Goal: Task Accomplishment & Management: Manage account settings

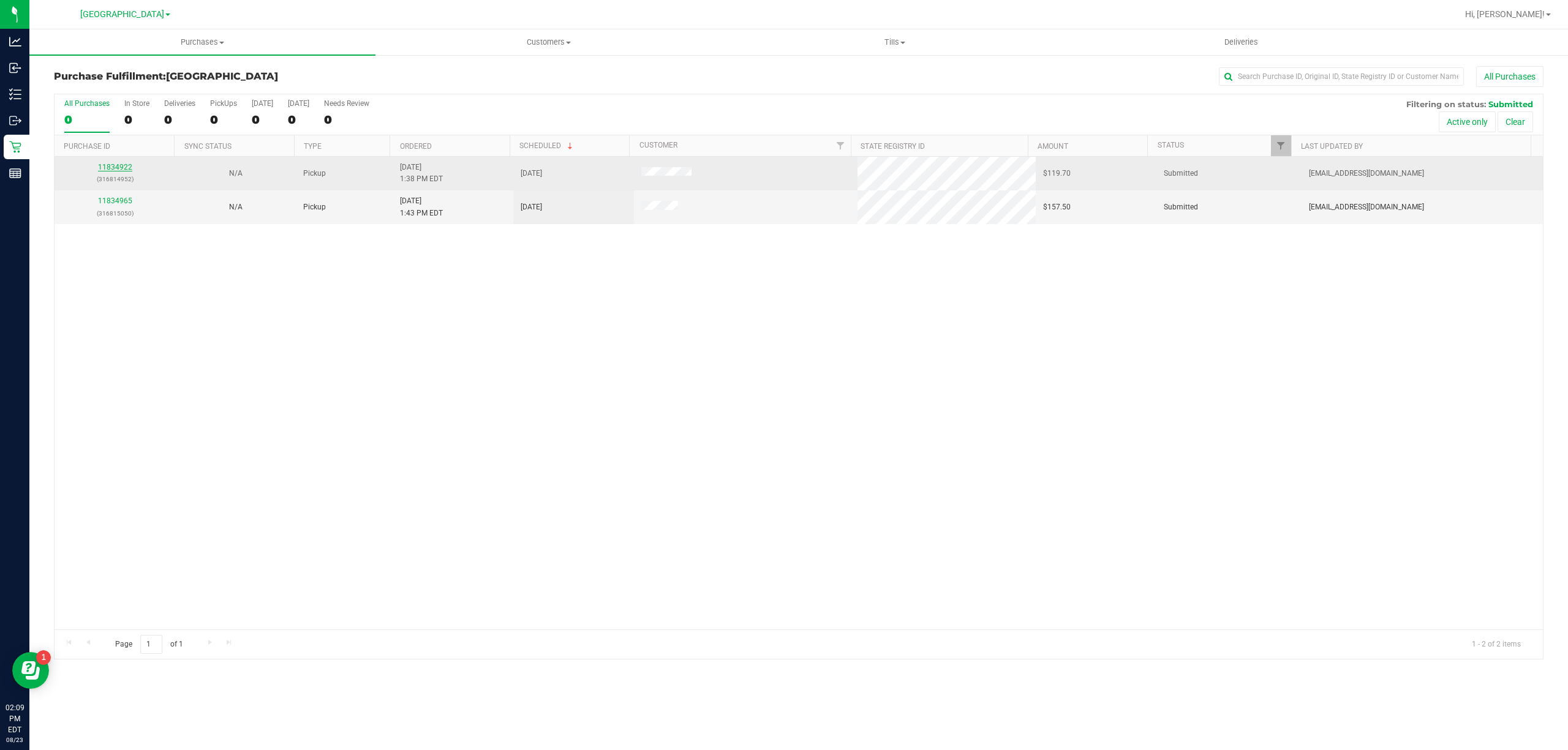
click at [116, 170] on link "11834922" at bounding box center [115, 167] width 34 height 9
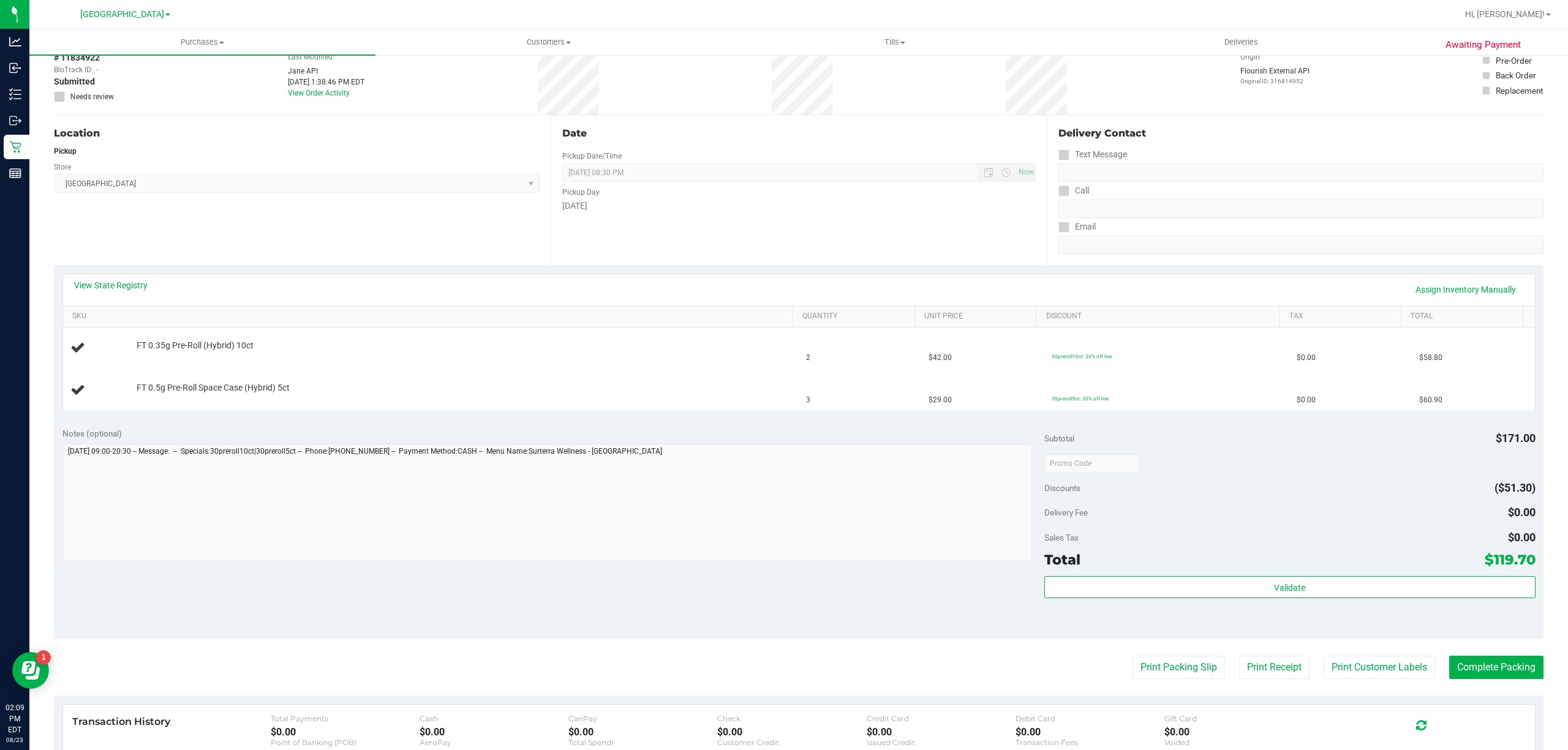
scroll to position [163, 0]
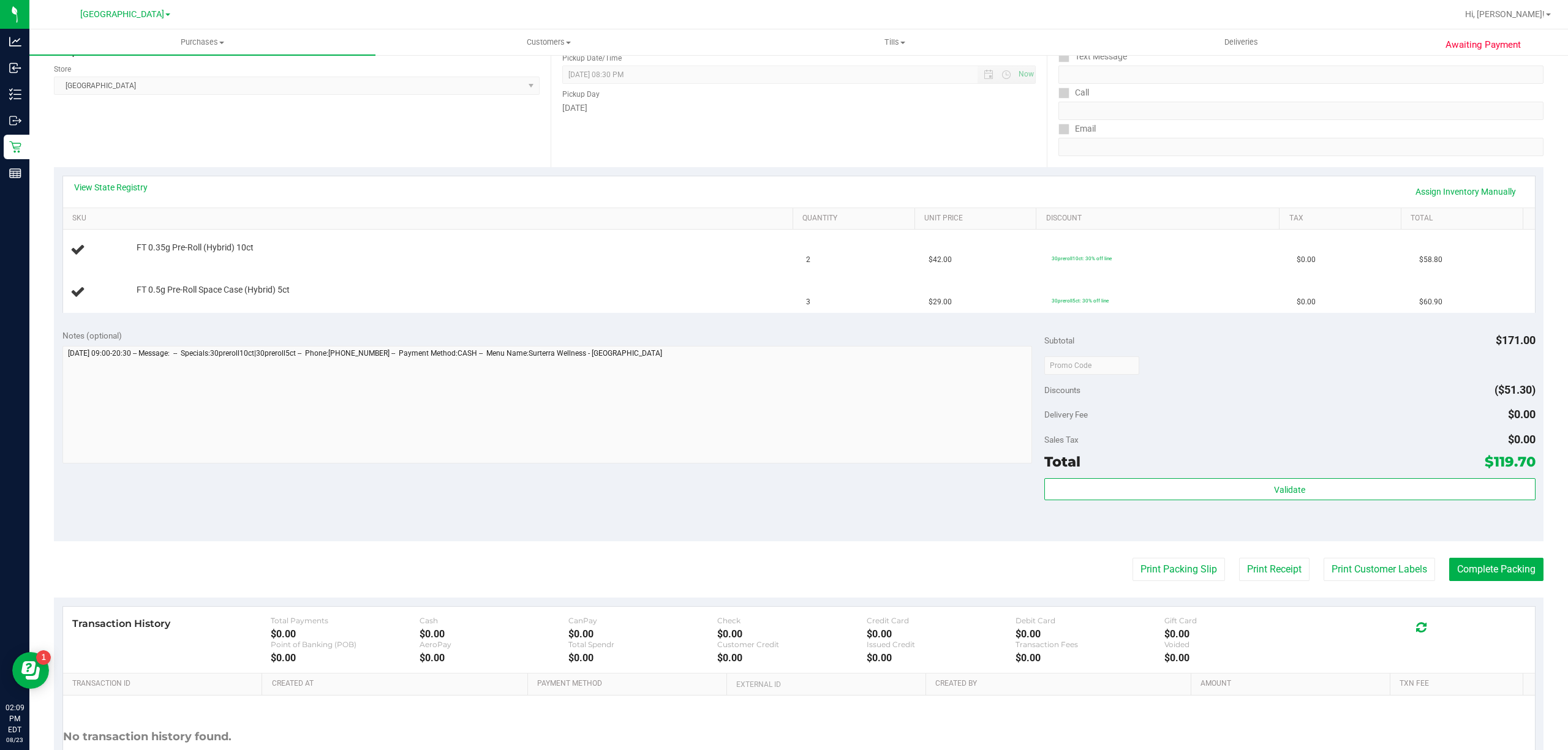
click at [1172, 557] on purchase-details "Back Edit Purchase Cancel Purchase View Profile # 11834922 BioTrack ID: - Submi…" at bounding box center [799, 365] width 1490 height 924
click at [1167, 566] on button "Print Packing Slip" at bounding box center [1178, 570] width 92 height 23
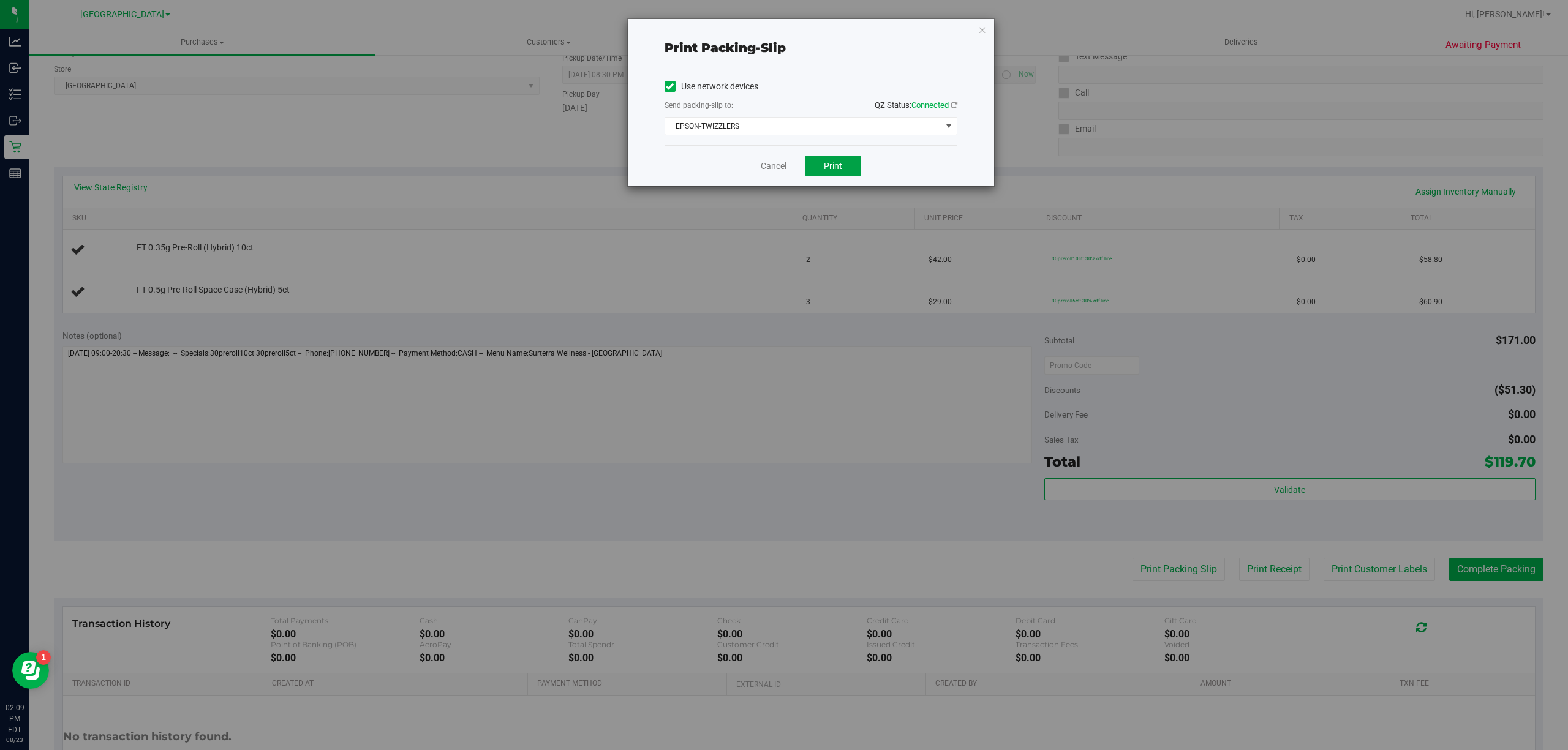
click at [824, 157] on button "Print" at bounding box center [833, 166] width 56 height 21
click at [768, 160] on link "Cancel" at bounding box center [773, 166] width 26 height 13
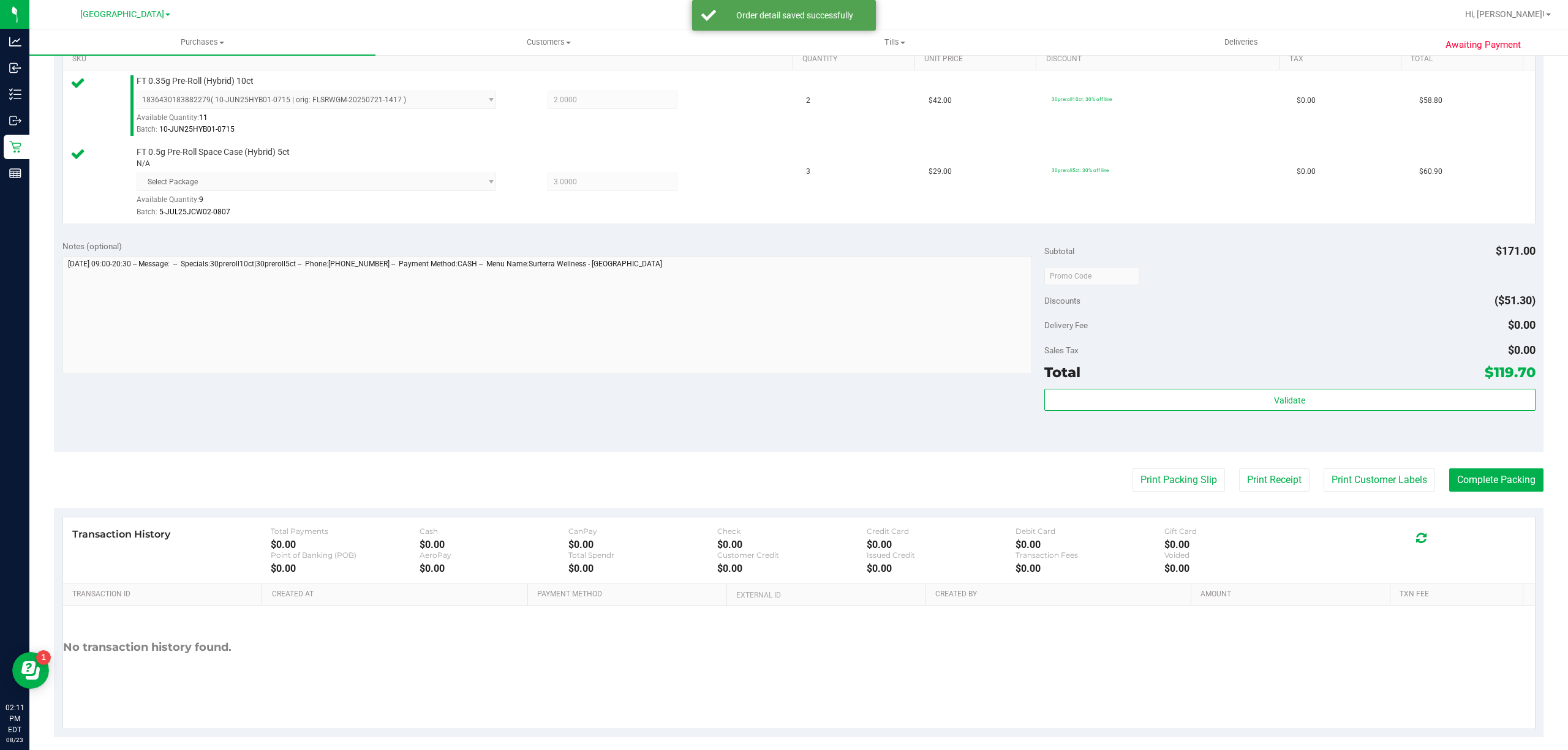
scroll to position [336, 0]
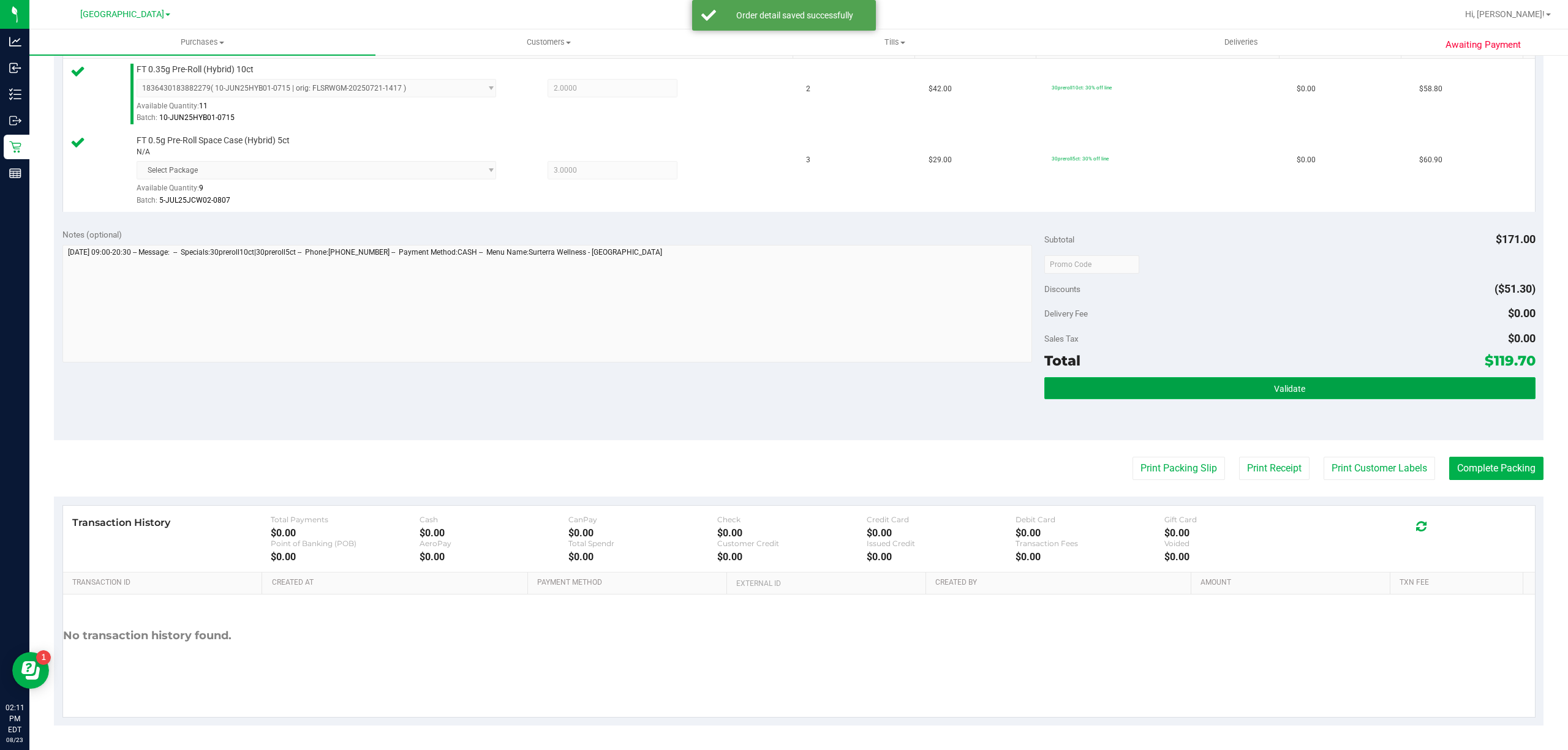
click at [1206, 382] on button "Validate" at bounding box center [1290, 388] width 491 height 22
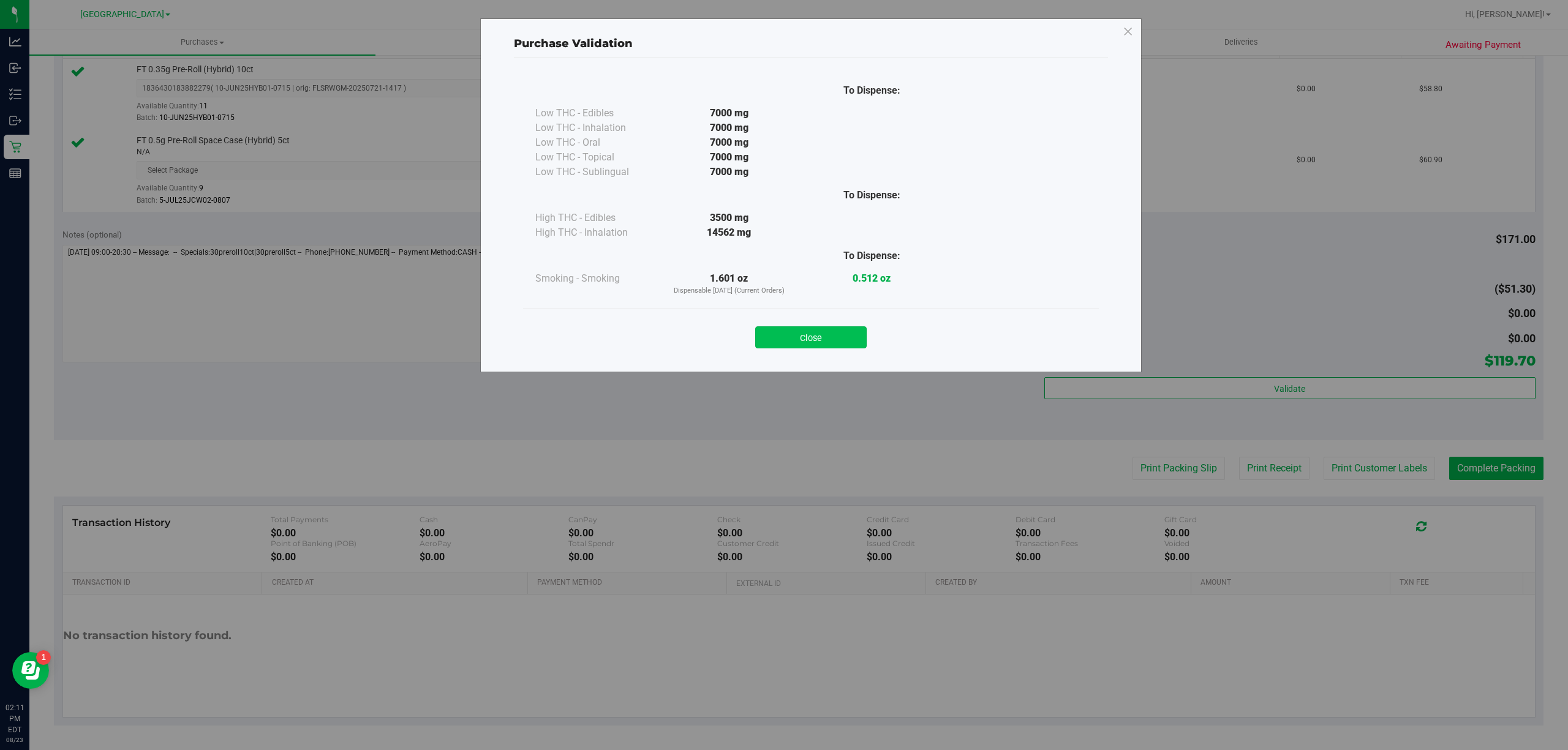
click at [791, 338] on button "Close" at bounding box center [811, 338] width 111 height 22
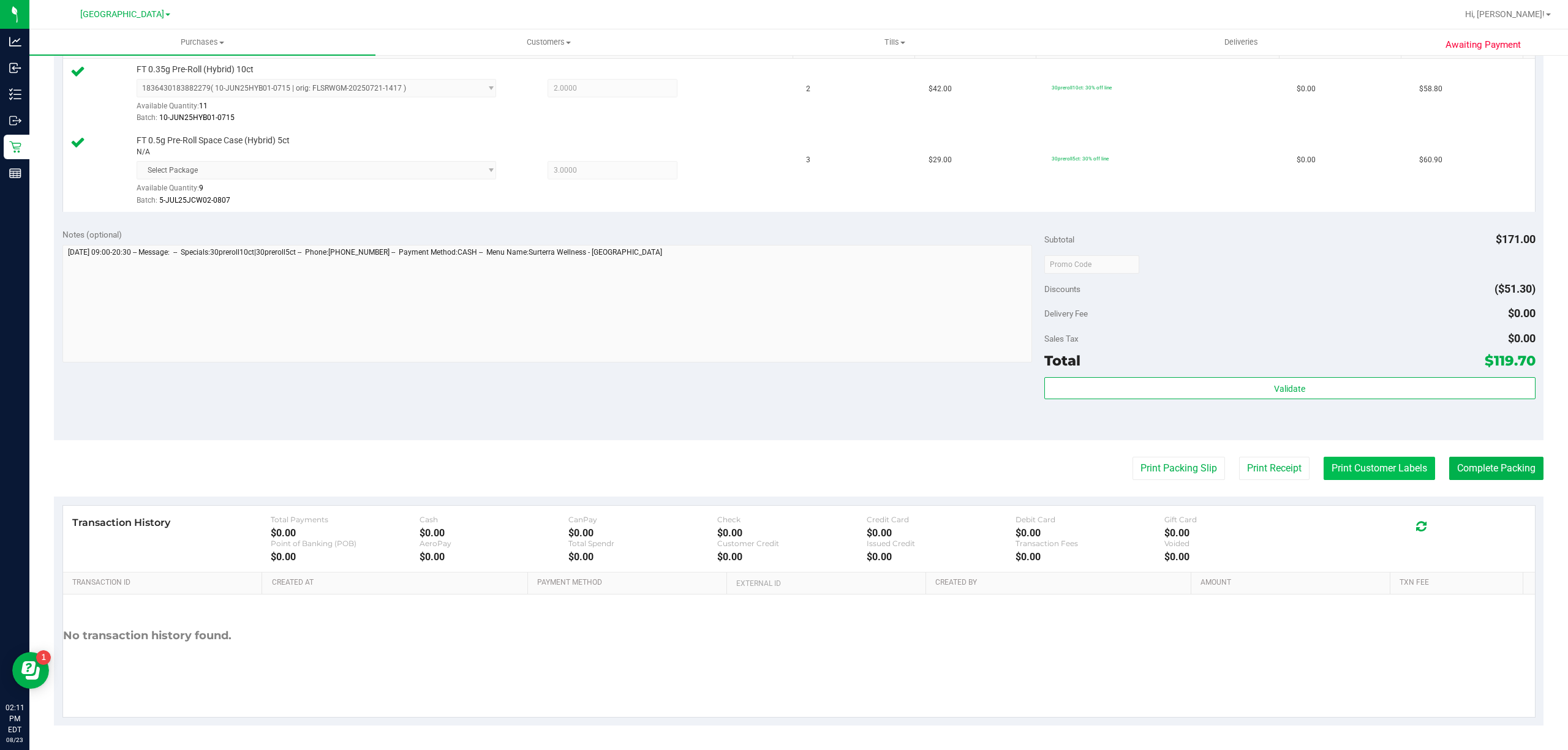
click at [1397, 465] on button "Print Customer Labels" at bounding box center [1379, 469] width 111 height 23
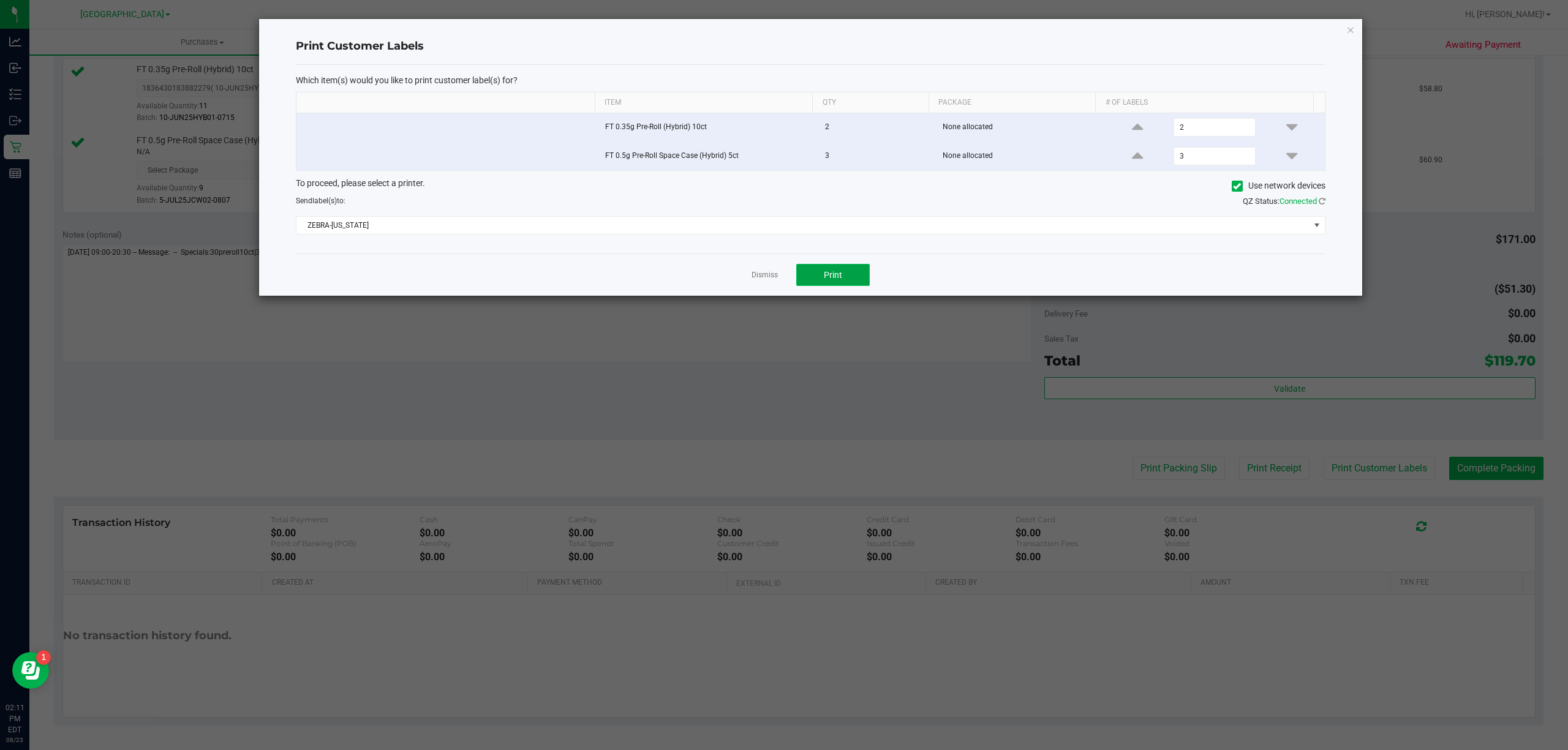
click at [862, 282] on button "Print" at bounding box center [833, 275] width 73 height 22
click at [770, 275] on link "Dismiss" at bounding box center [765, 275] width 26 height 10
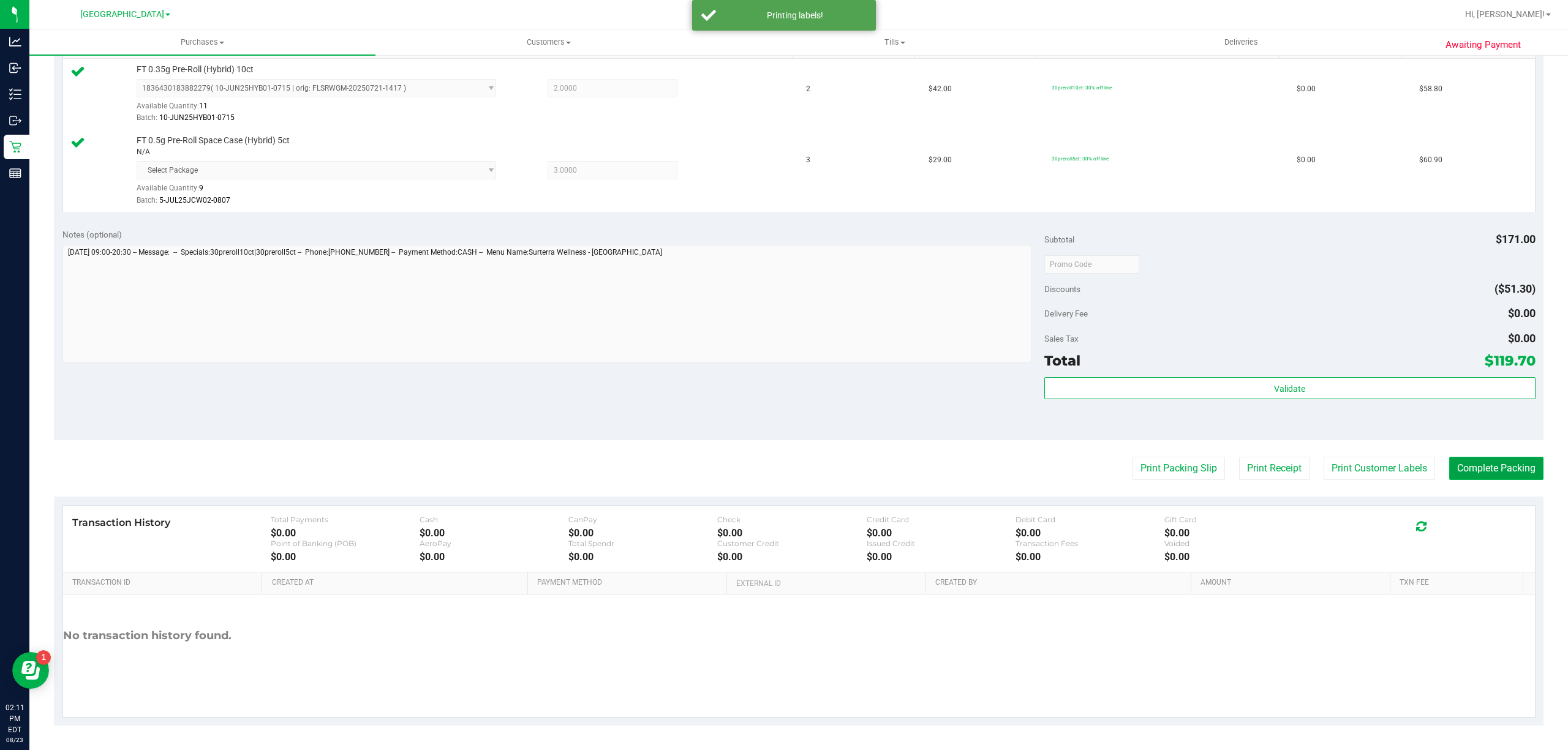
click at [1478, 472] on button "Complete Packing" at bounding box center [1495, 469] width 94 height 23
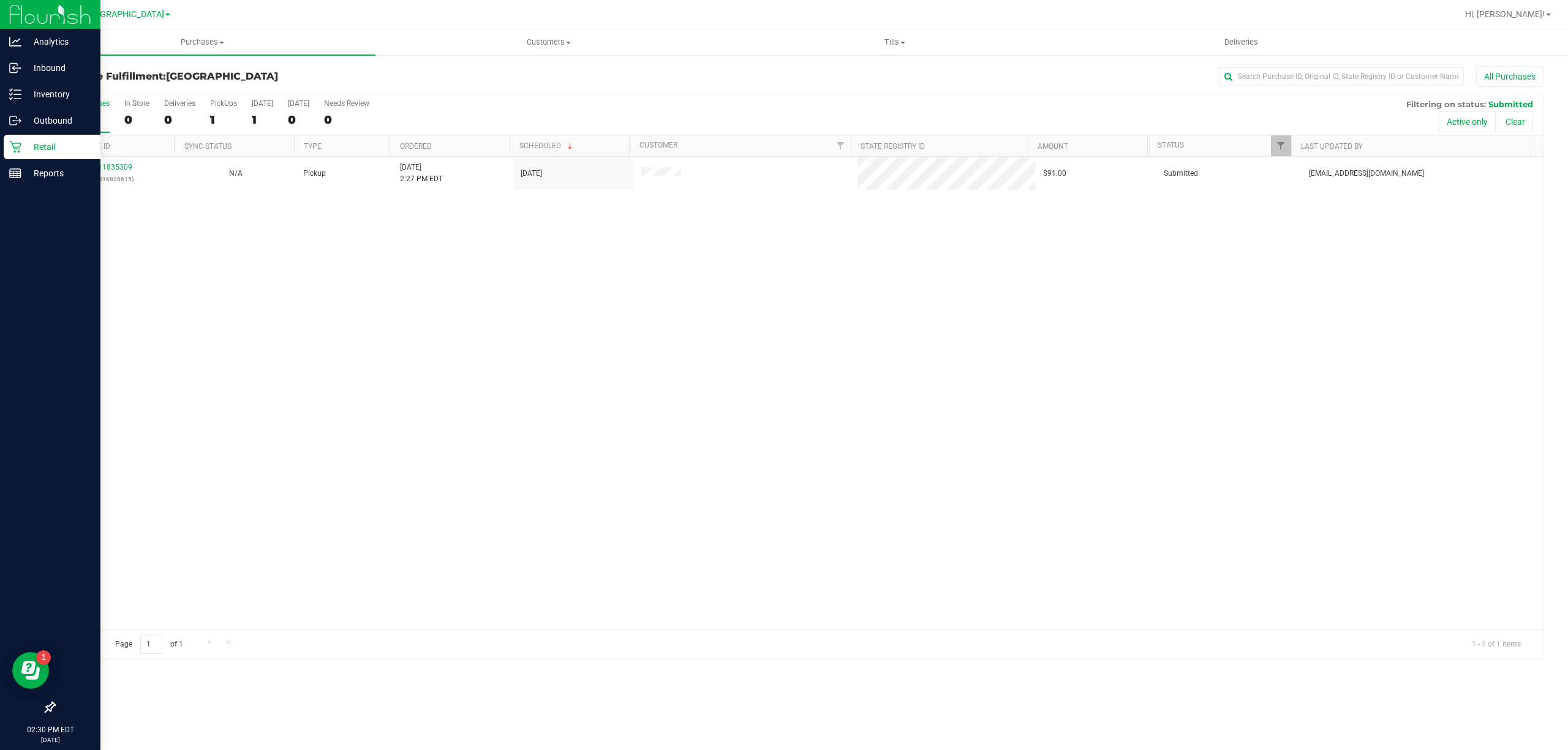
click at [48, 140] on p "Retail" at bounding box center [58, 147] width 73 height 15
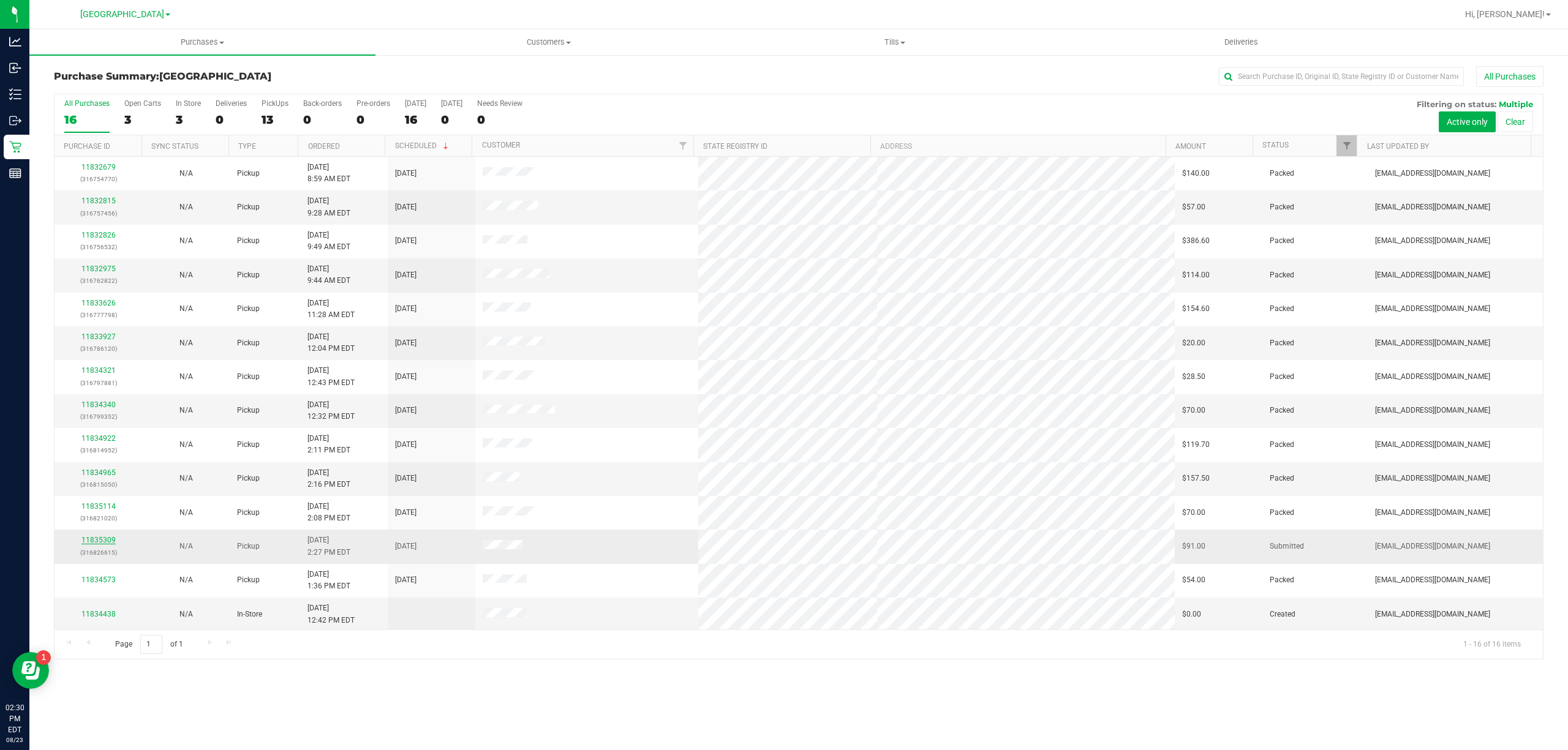
click at [104, 544] on link "11835309" at bounding box center [98, 541] width 34 height 9
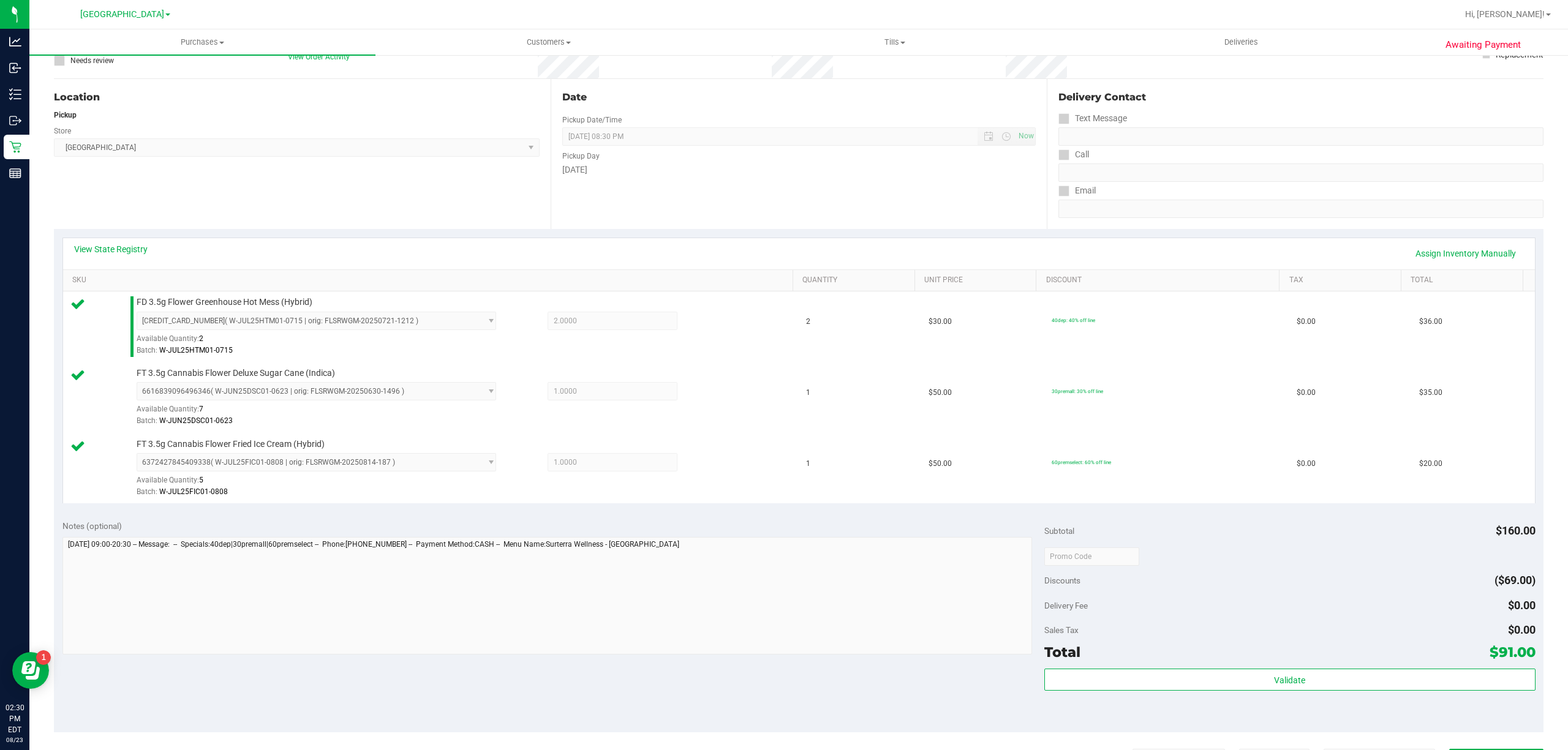
scroll to position [327, 0]
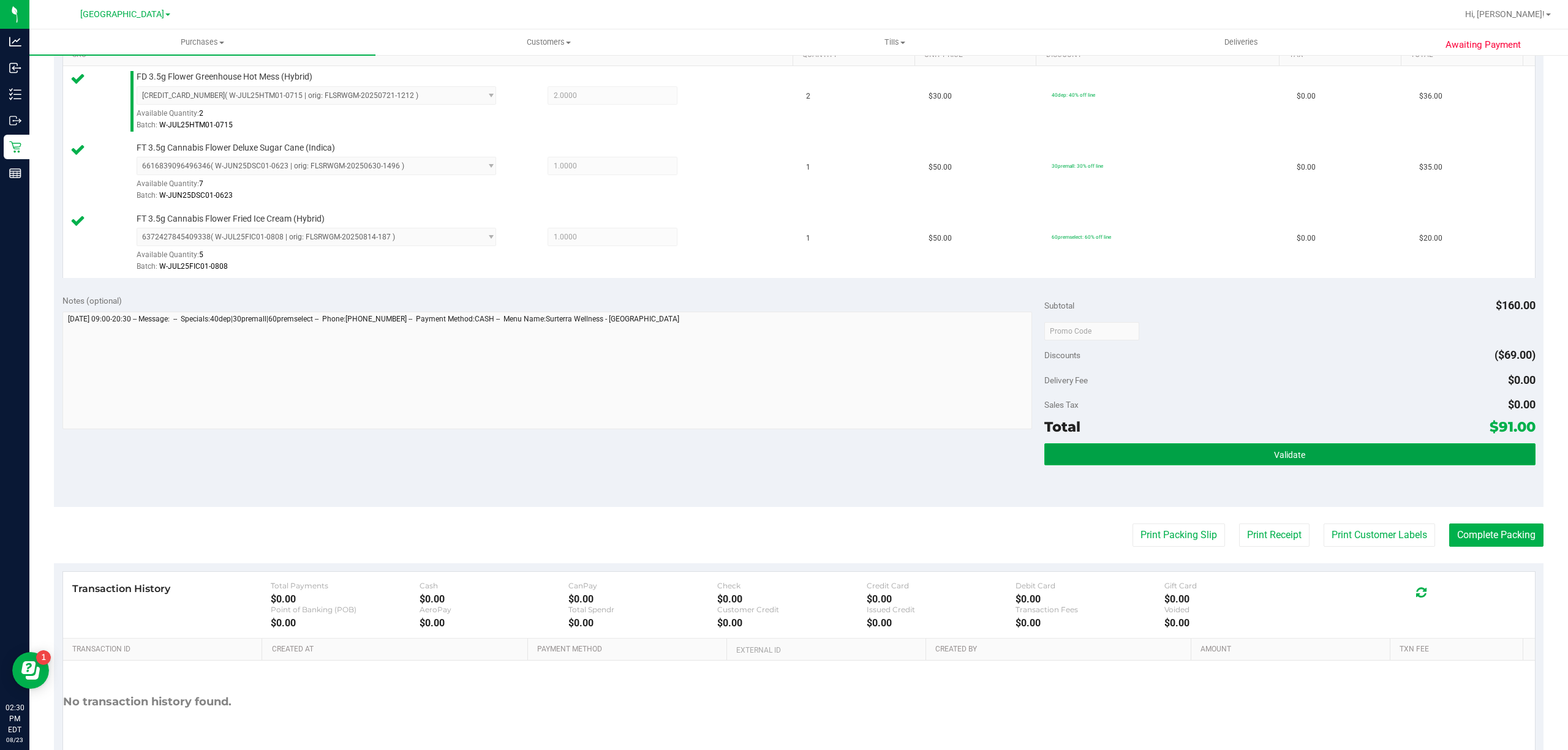
click at [1326, 464] on button "Validate" at bounding box center [1290, 454] width 491 height 22
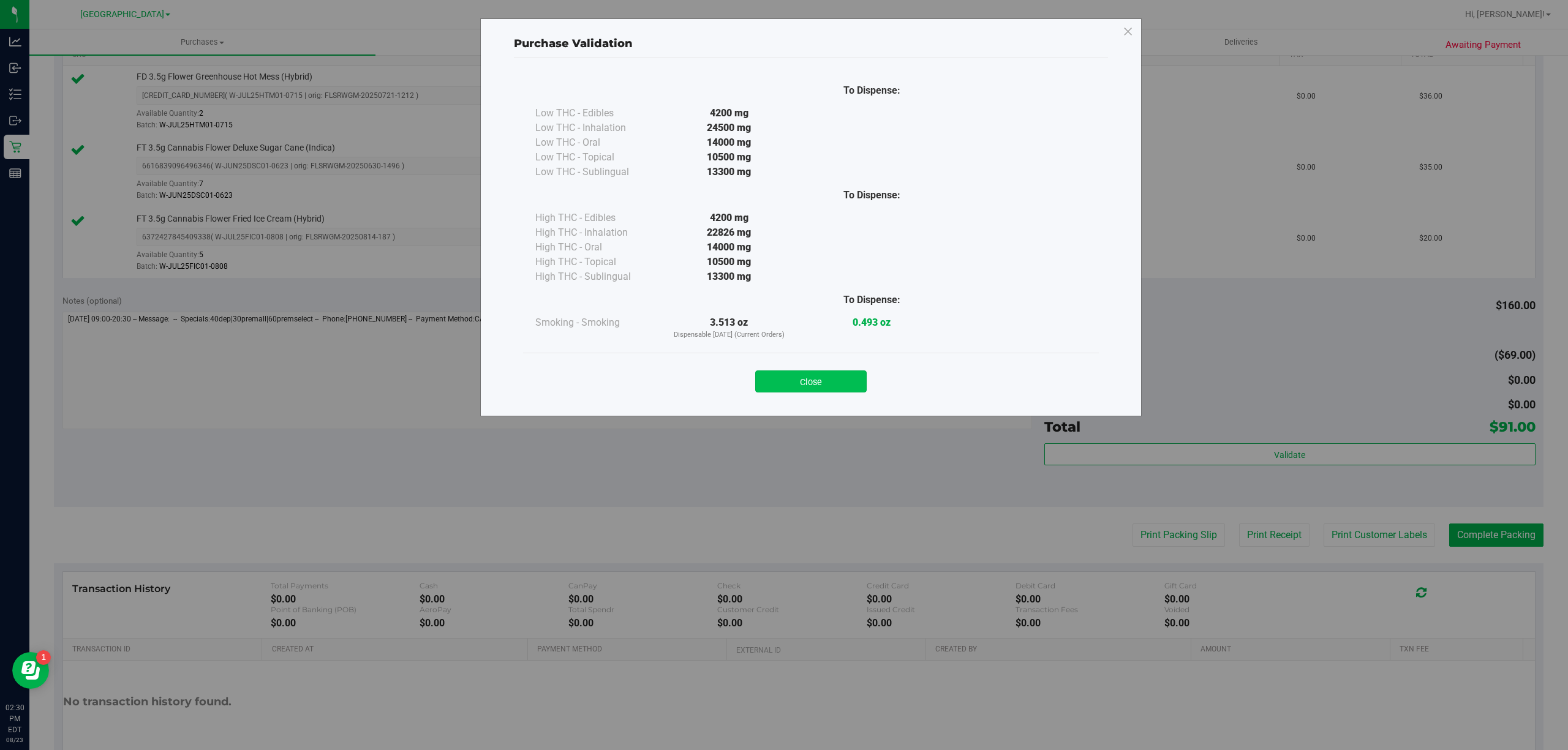
click at [784, 390] on button "Close" at bounding box center [811, 382] width 111 height 22
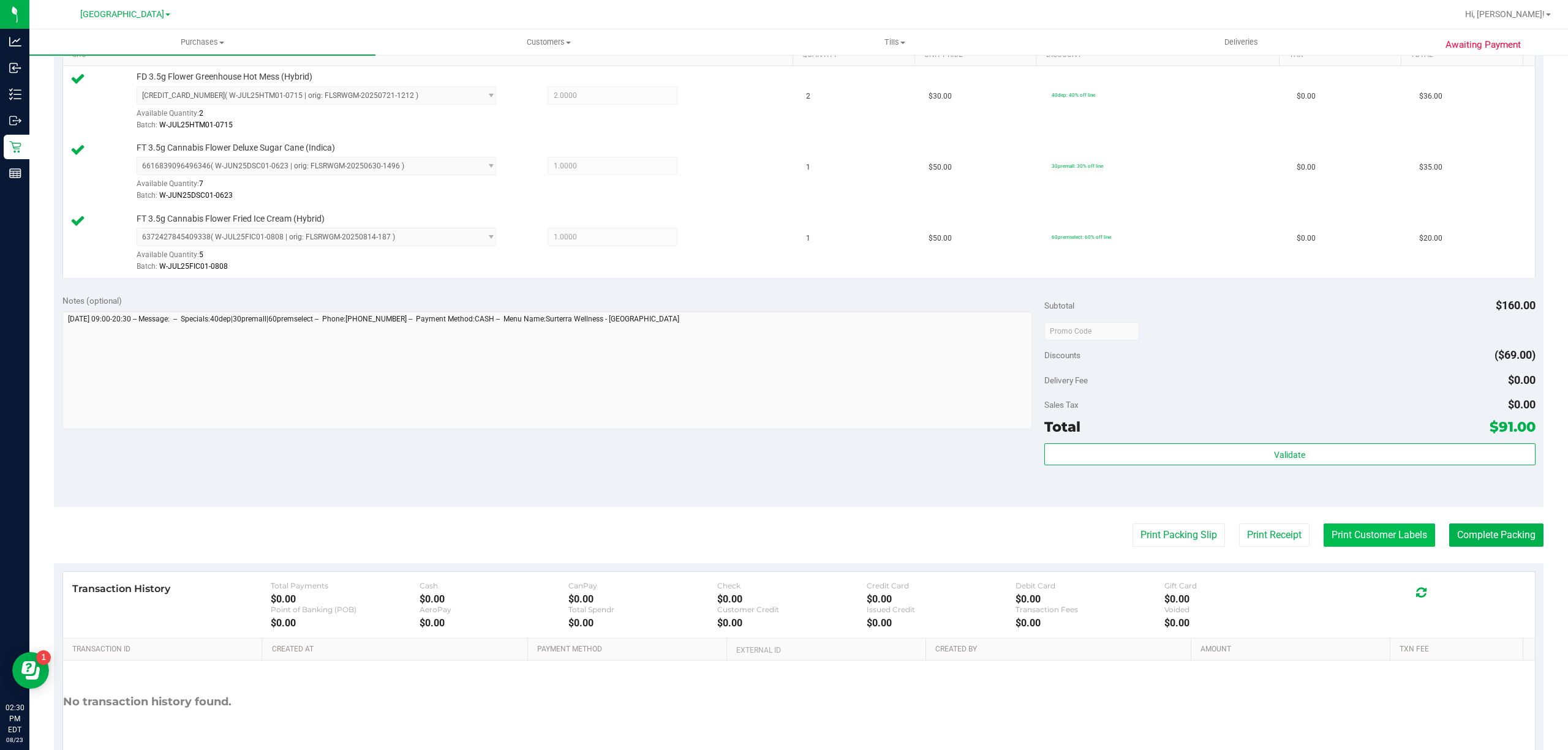
click at [1361, 544] on button "Print Customer Labels" at bounding box center [1379, 535] width 111 height 23
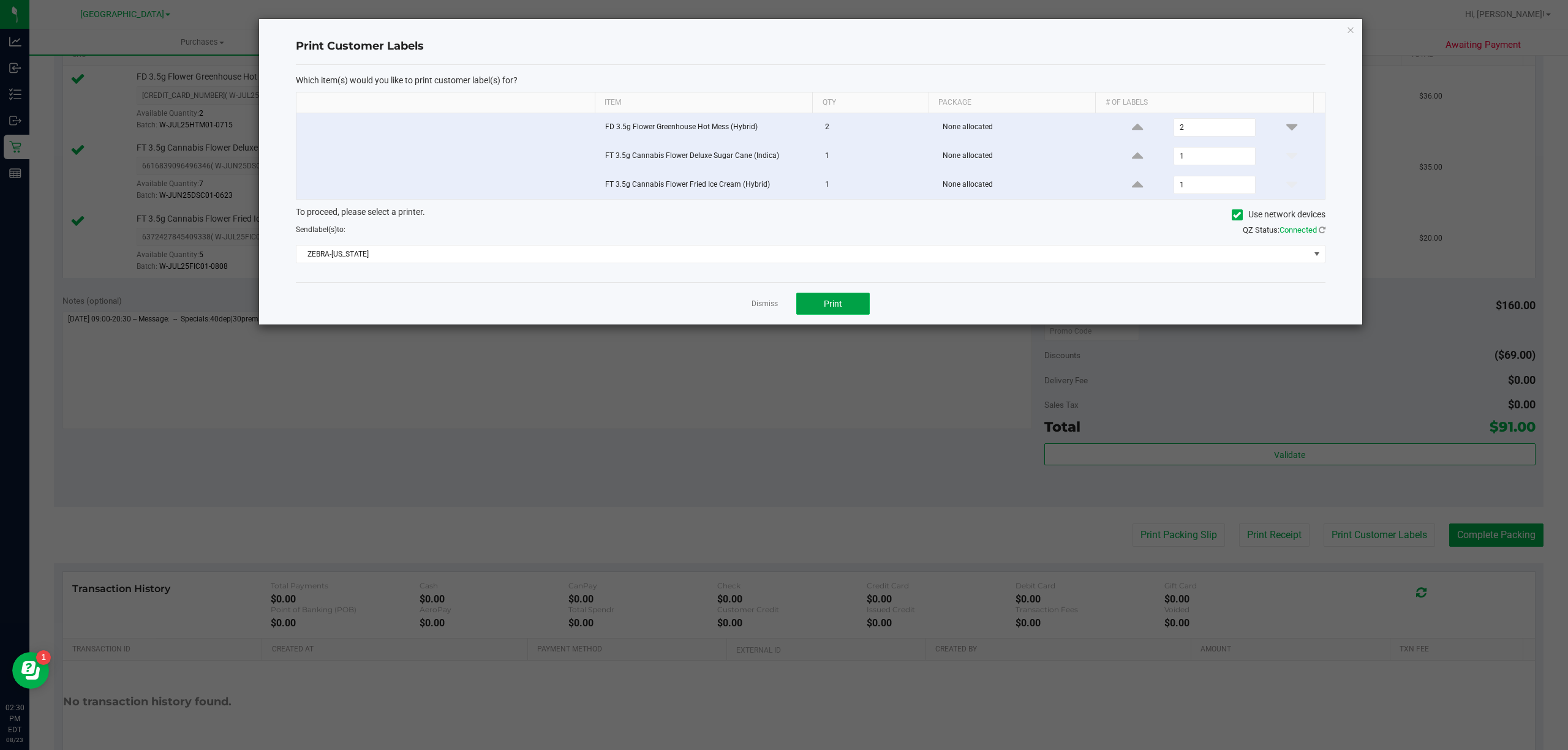
click at [836, 308] on span "Print" at bounding box center [833, 303] width 18 height 10
click at [770, 309] on link "Dismiss" at bounding box center [765, 304] width 26 height 10
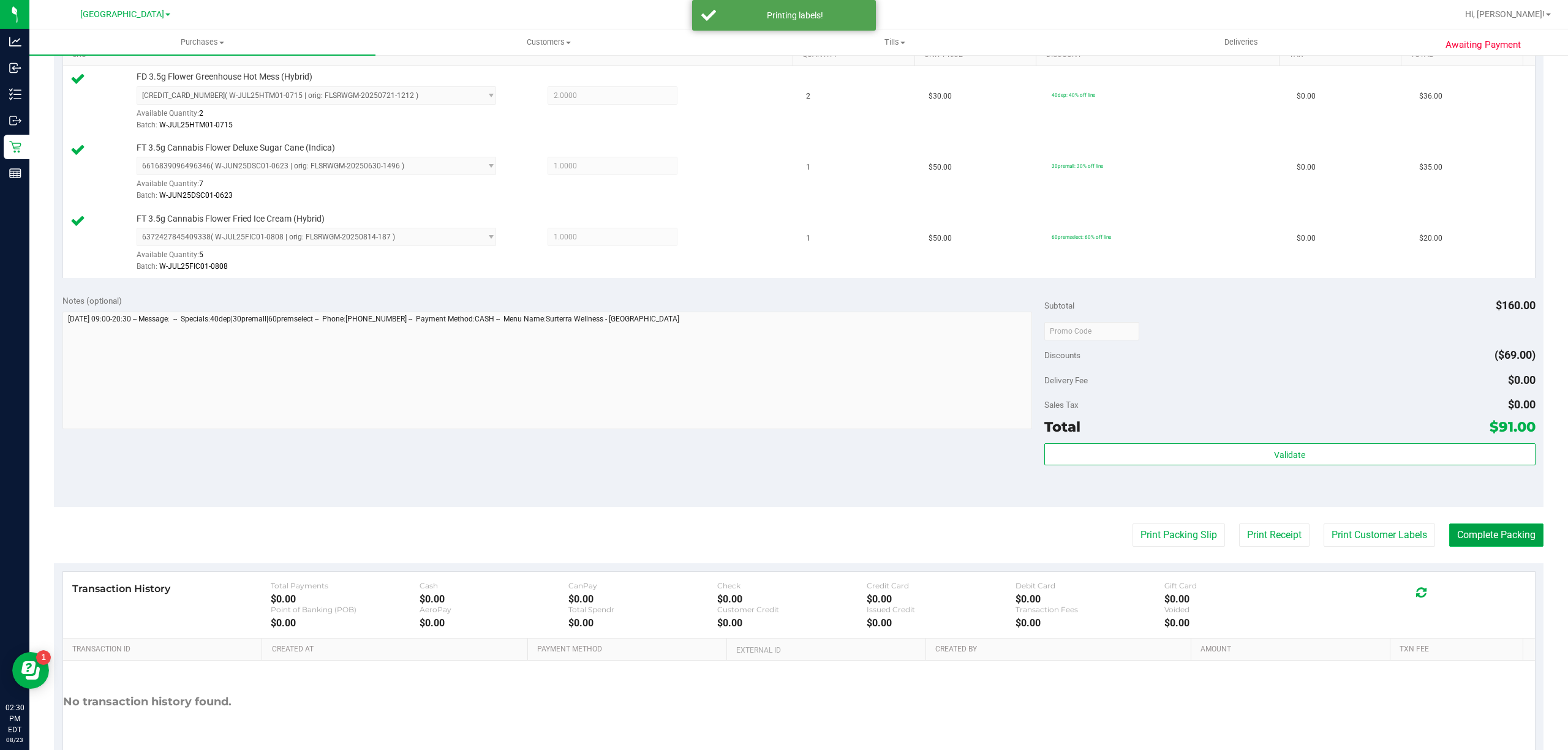
click at [1482, 545] on button "Complete Packing" at bounding box center [1495, 535] width 94 height 23
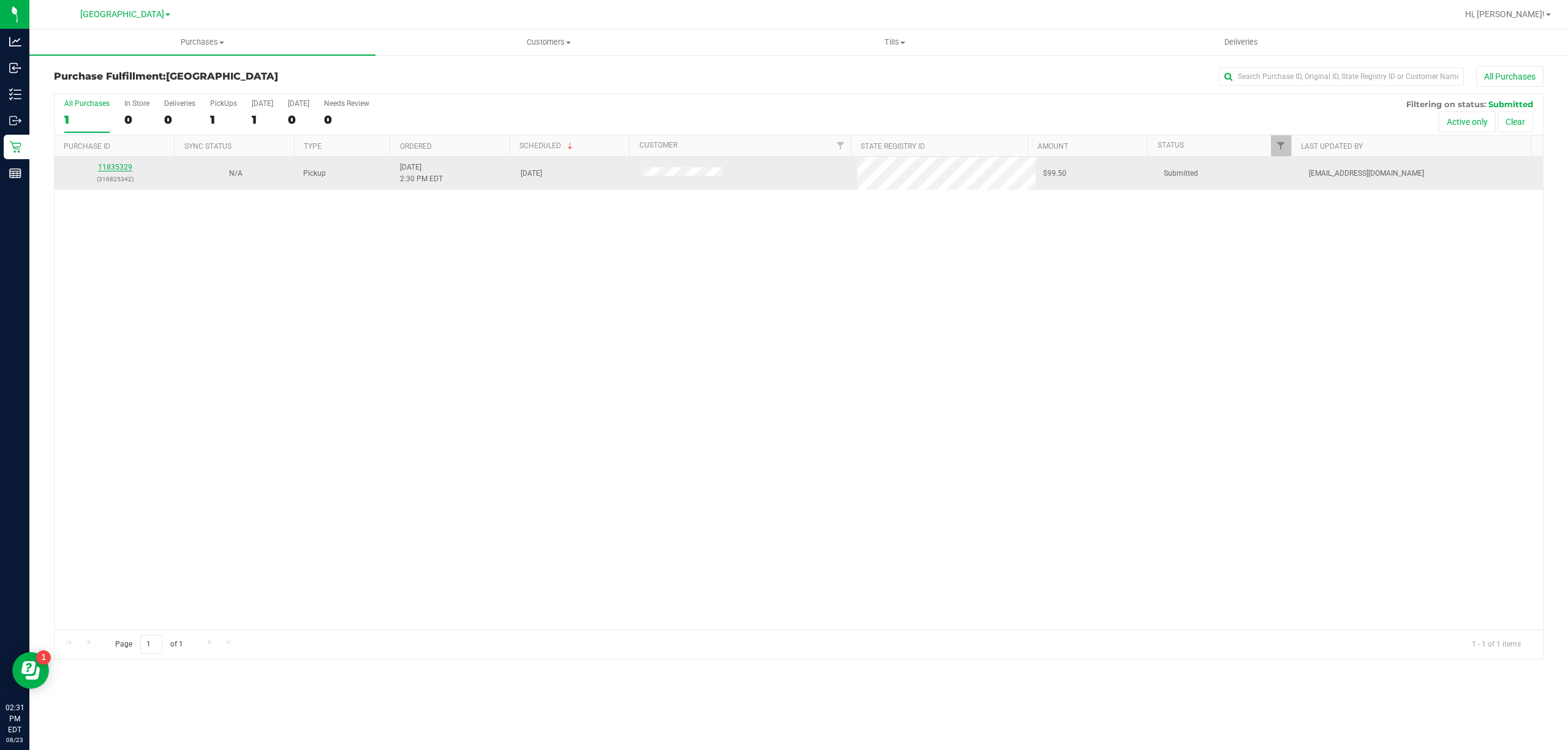
click at [122, 162] on td "11835329 (316825342)" at bounding box center [114, 173] width 121 height 33
click at [119, 167] on link "11835329" at bounding box center [115, 167] width 34 height 9
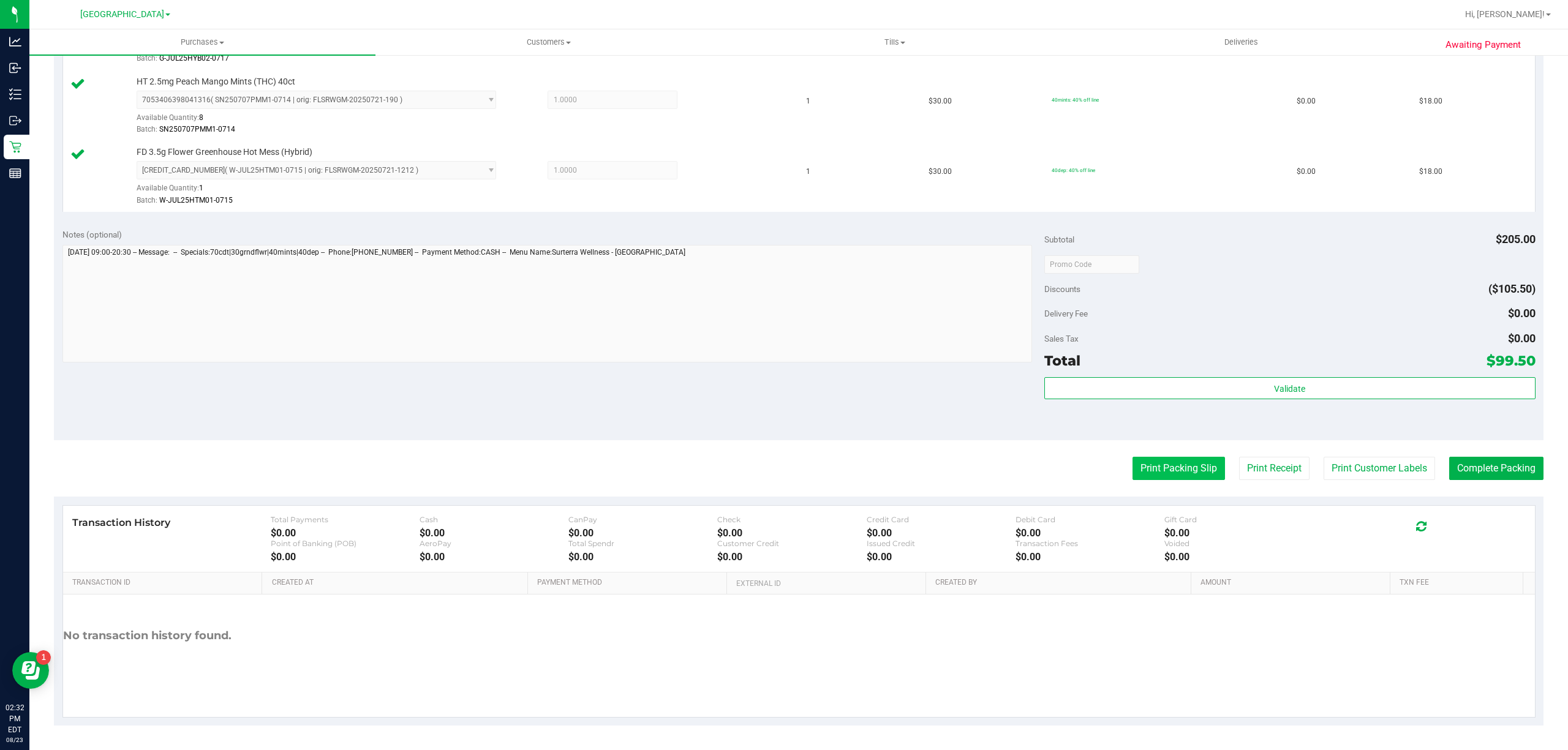
scroll to position [467, 0]
click at [1216, 375] on div "Subtotal $205.00 Discounts ($105.50) Delivery Fee $0.00 Sales Tax $0.00 Total $…" at bounding box center [1290, 330] width 491 height 204
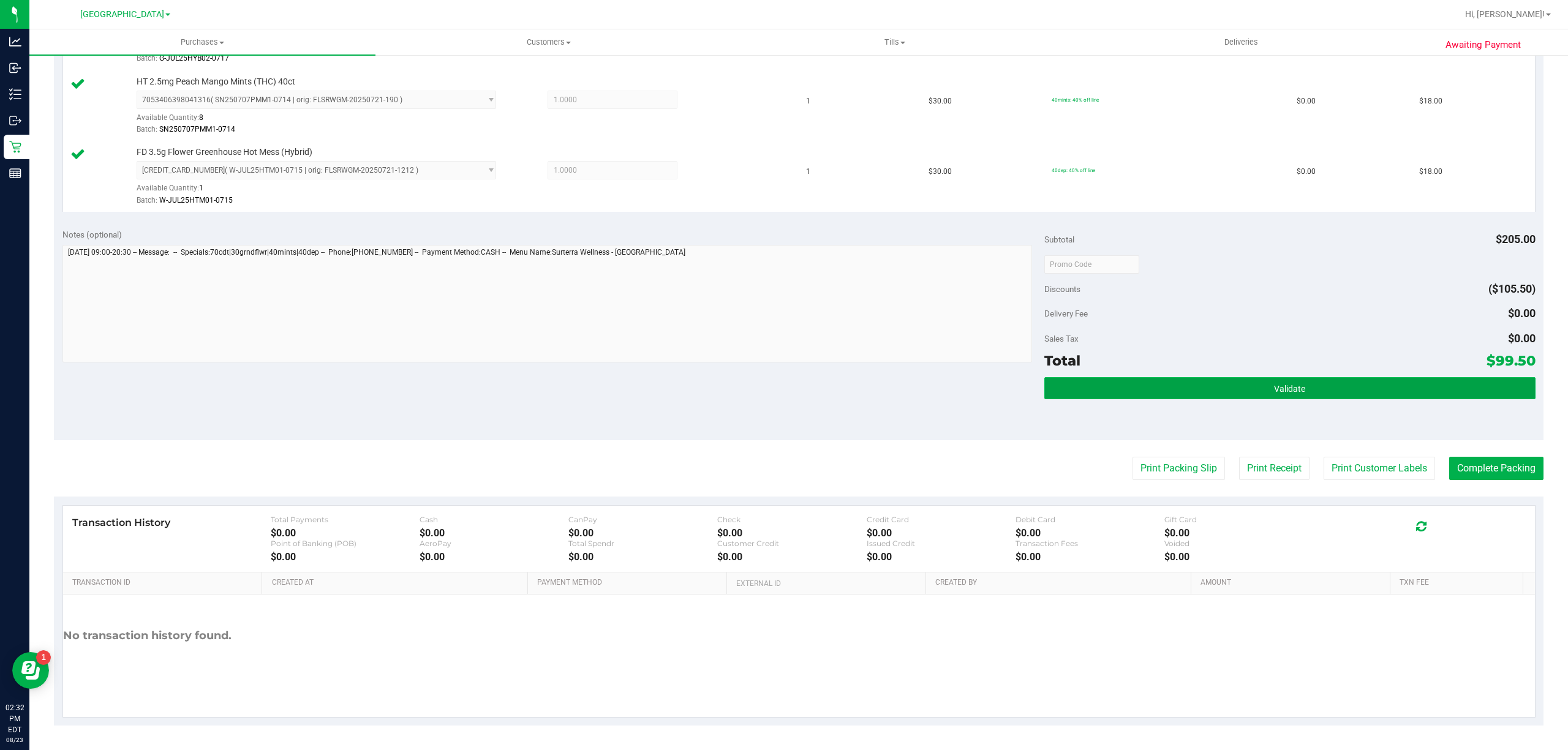
click at [1214, 393] on button "Validate" at bounding box center [1290, 388] width 491 height 22
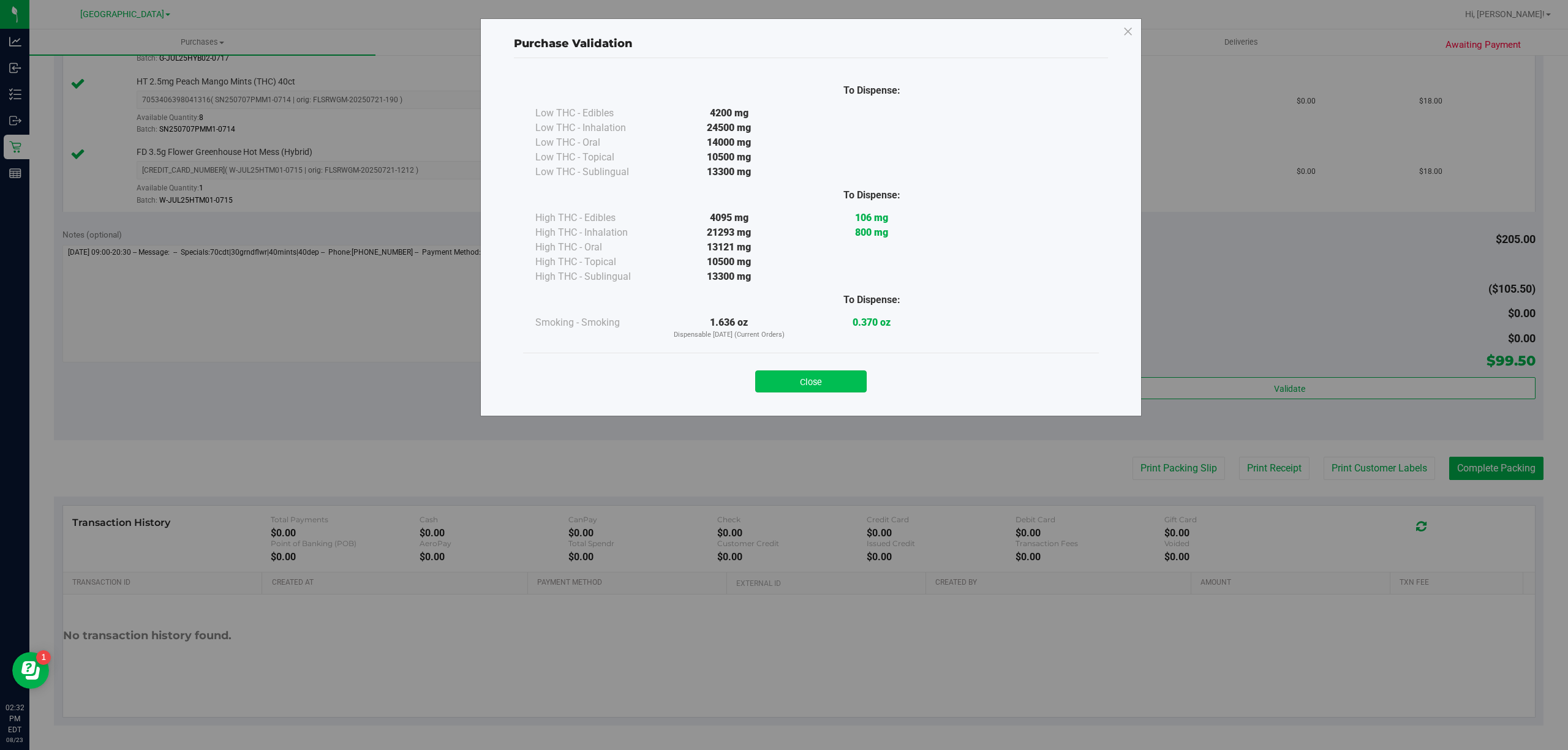
click at [833, 376] on button "Close" at bounding box center [811, 382] width 111 height 22
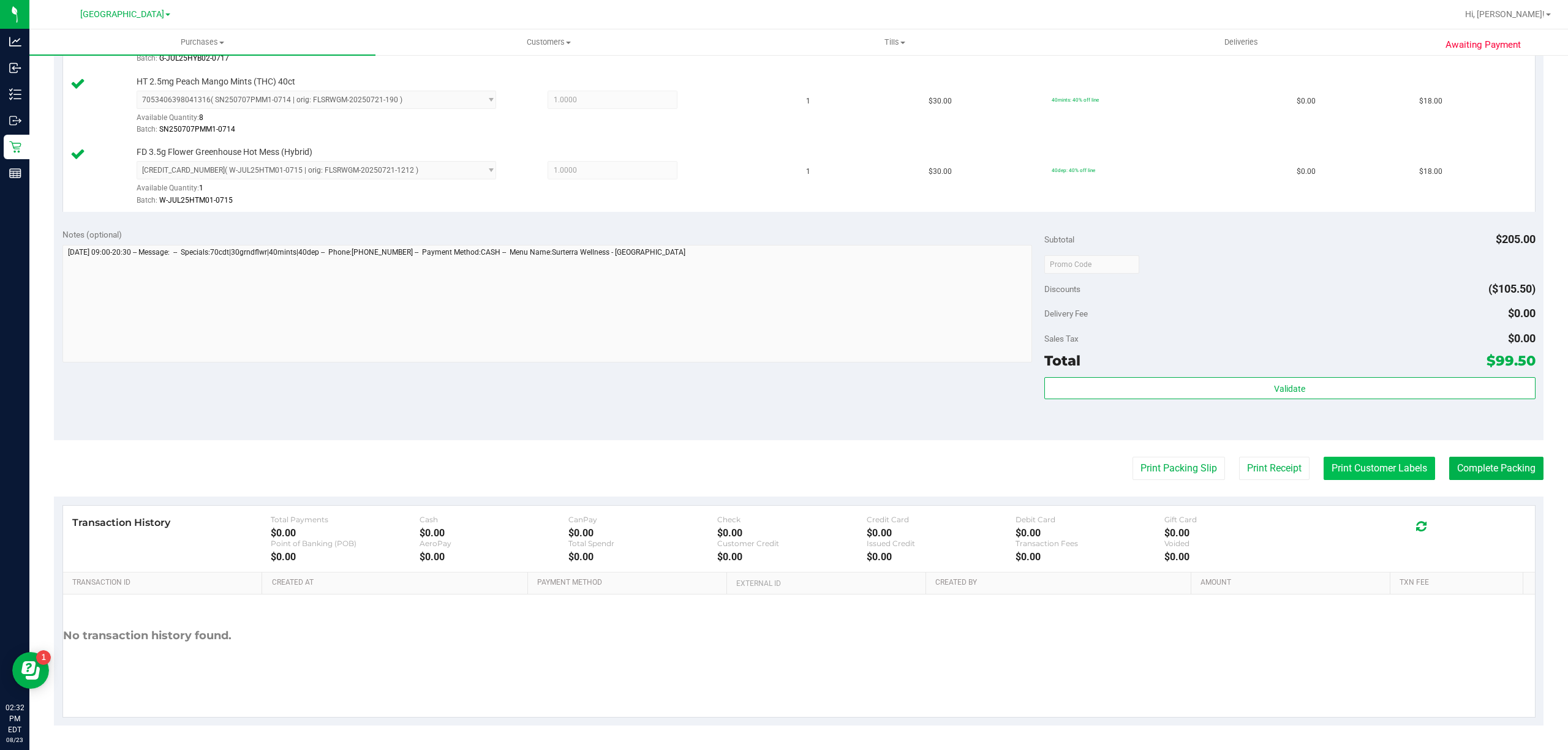
click at [1370, 459] on button "Print Customer Labels" at bounding box center [1379, 469] width 111 height 23
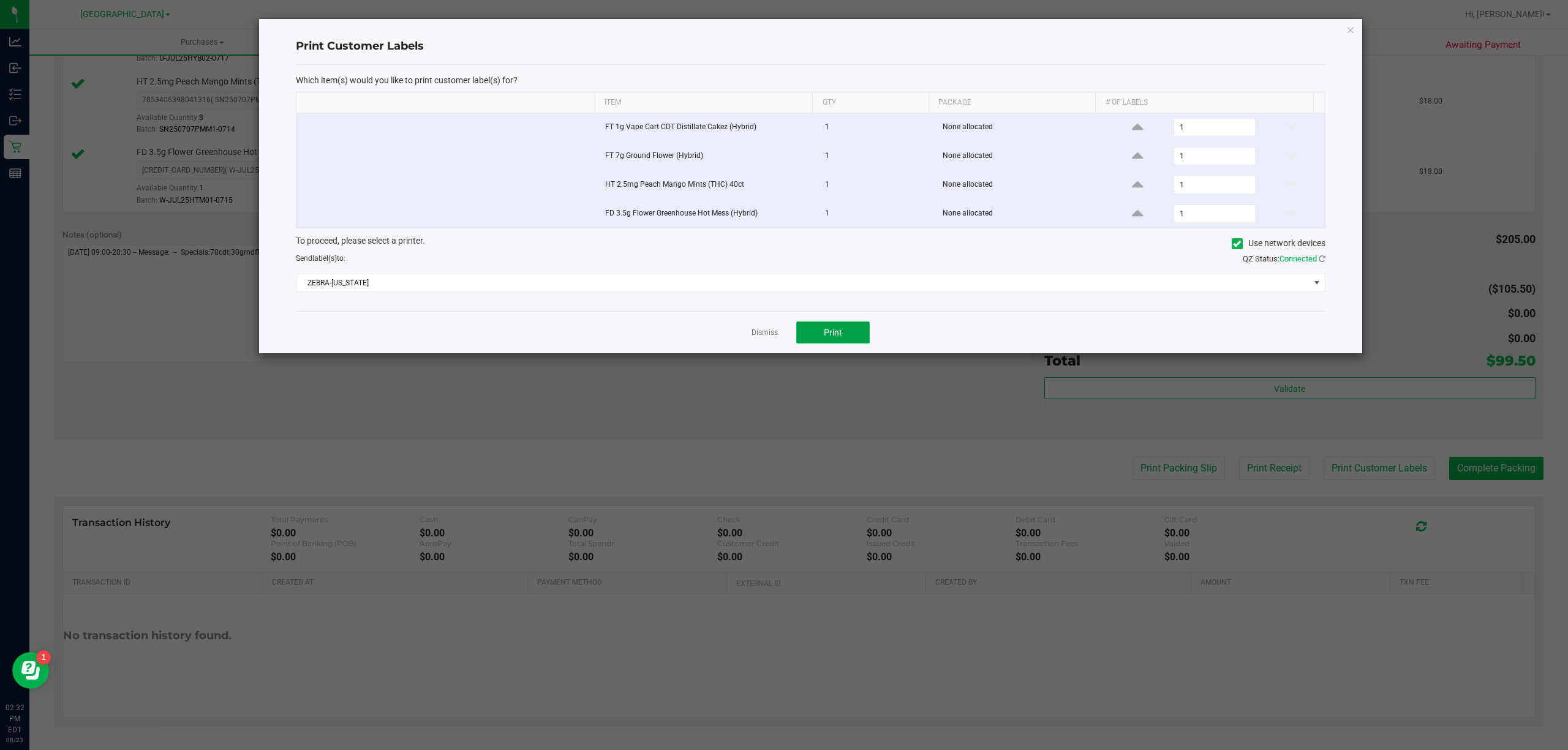
click at [822, 331] on button "Print" at bounding box center [833, 333] width 73 height 22
click at [776, 338] on link "Dismiss" at bounding box center [765, 333] width 26 height 10
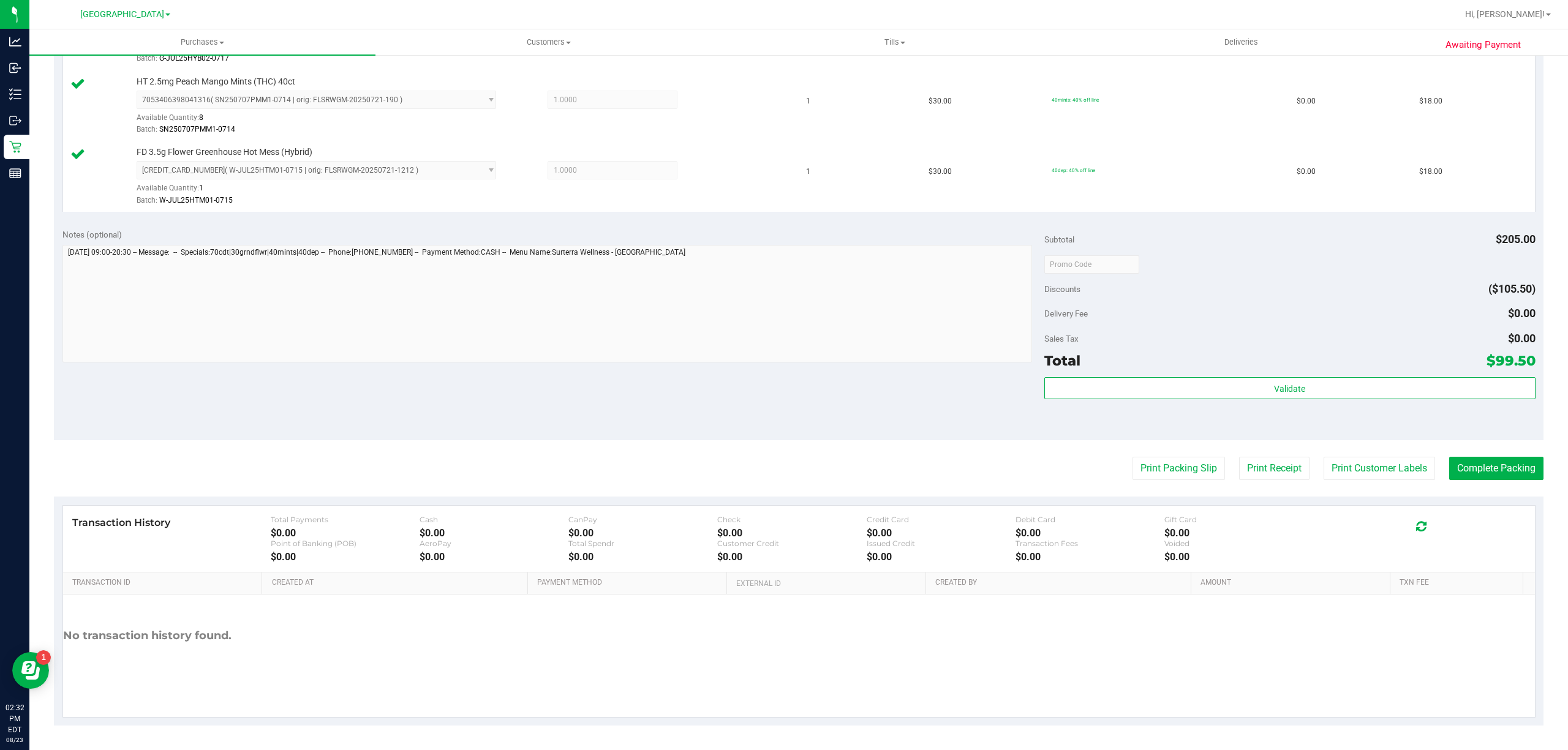
click at [1508, 489] on purchase-details "Back Edit Purchase Cancel Purchase View Profile # 11835329 BioTrack ID: - Submi…" at bounding box center [799, 164] width 1490 height 1124
click at [1504, 473] on button "Complete Packing" at bounding box center [1495, 469] width 94 height 23
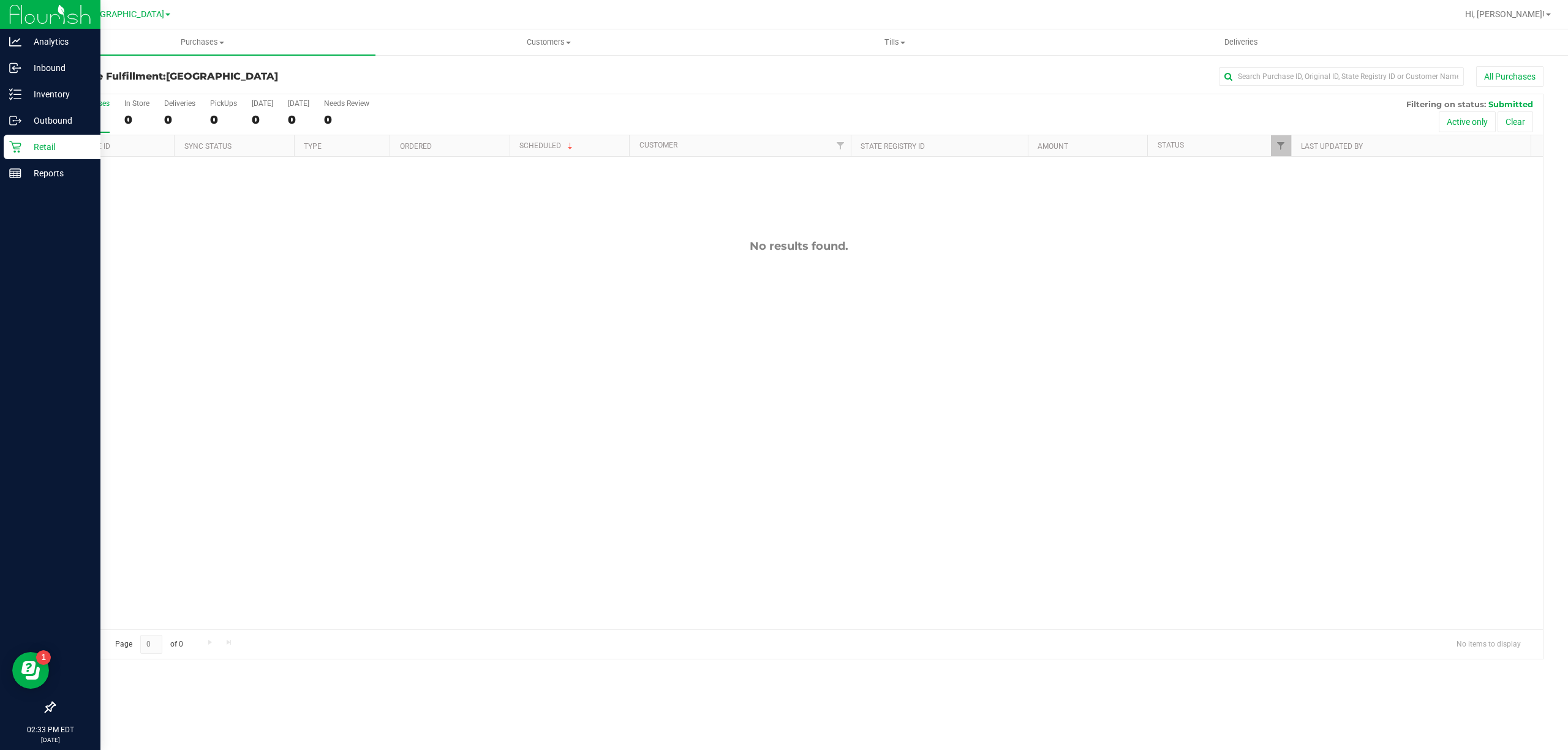
click at [65, 143] on p "Retail" at bounding box center [58, 147] width 73 height 15
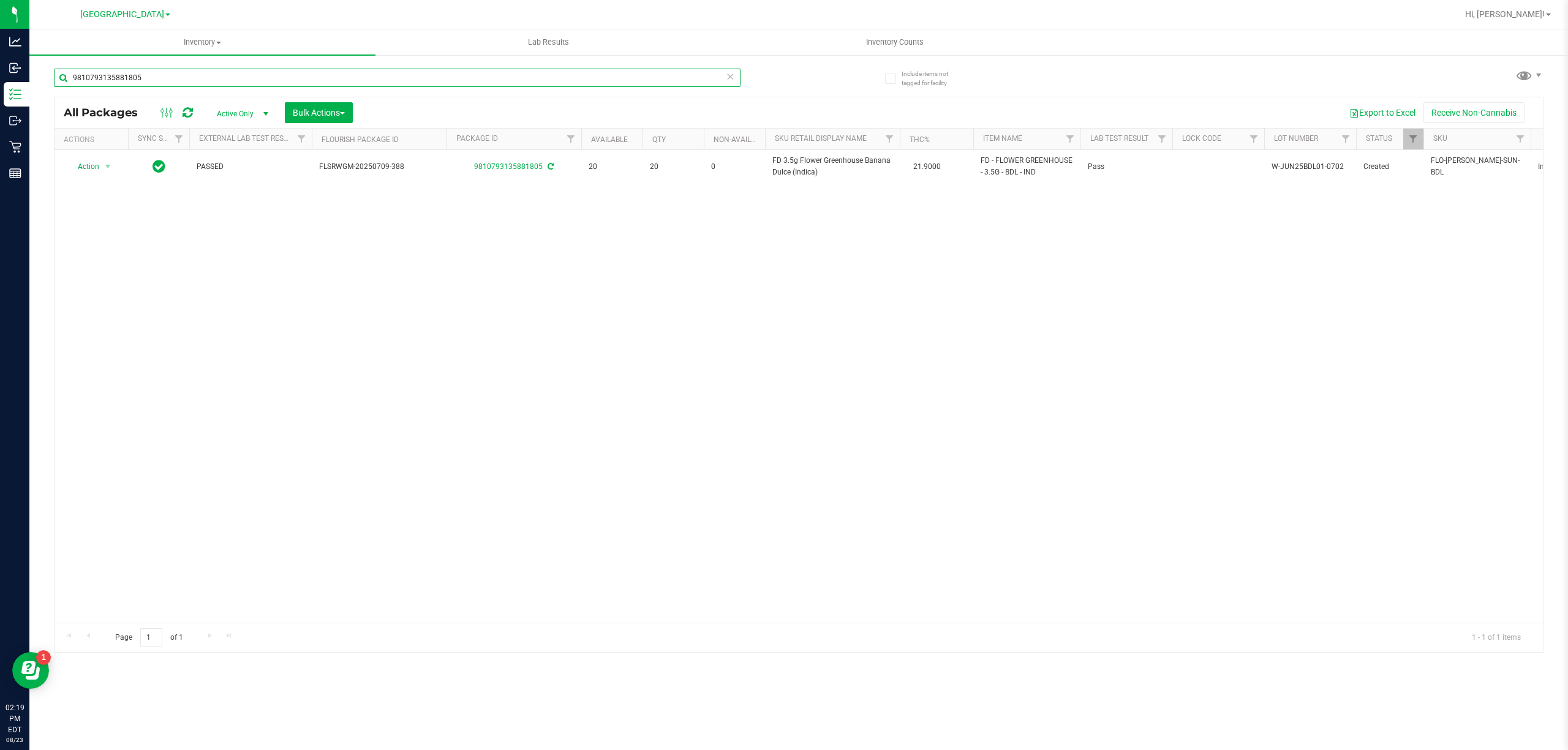
click at [286, 73] on input "9810793135881805" at bounding box center [397, 78] width 686 height 18
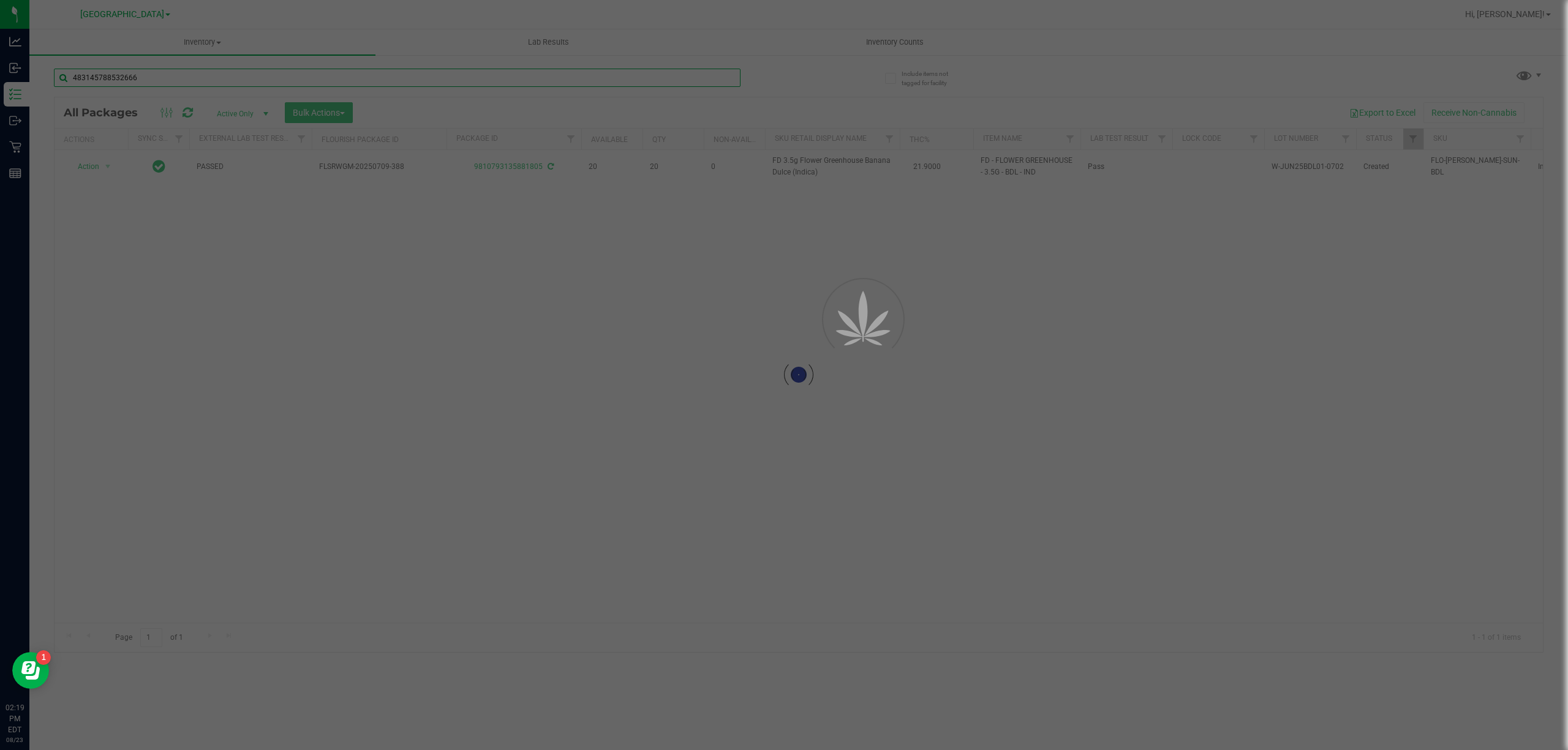
type input "4831457885326667"
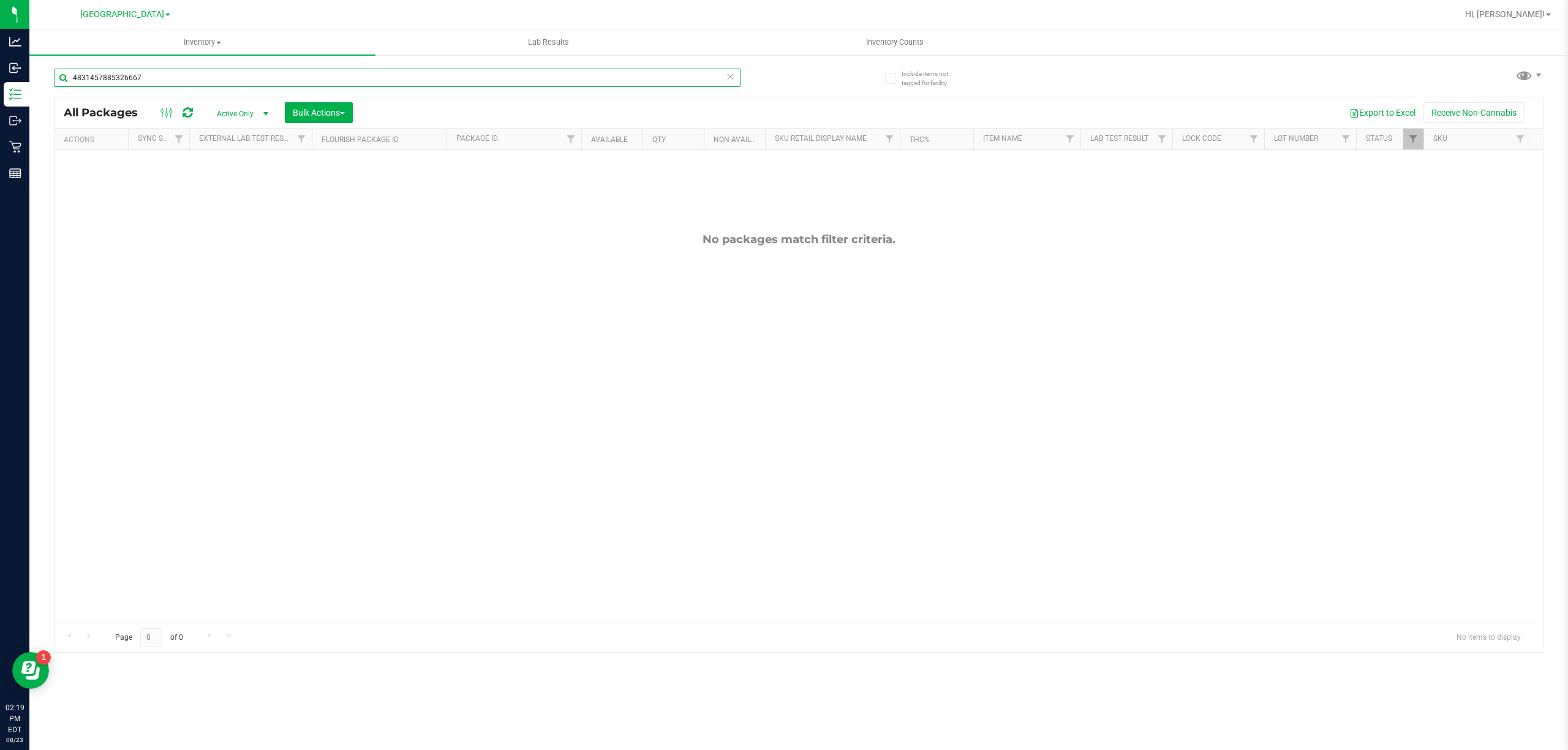
click at [286, 73] on input "4831457885326667" at bounding box center [397, 78] width 686 height 18
type input "yuzu"
click at [520, 82] on input "yuzu" at bounding box center [397, 78] width 686 height 18
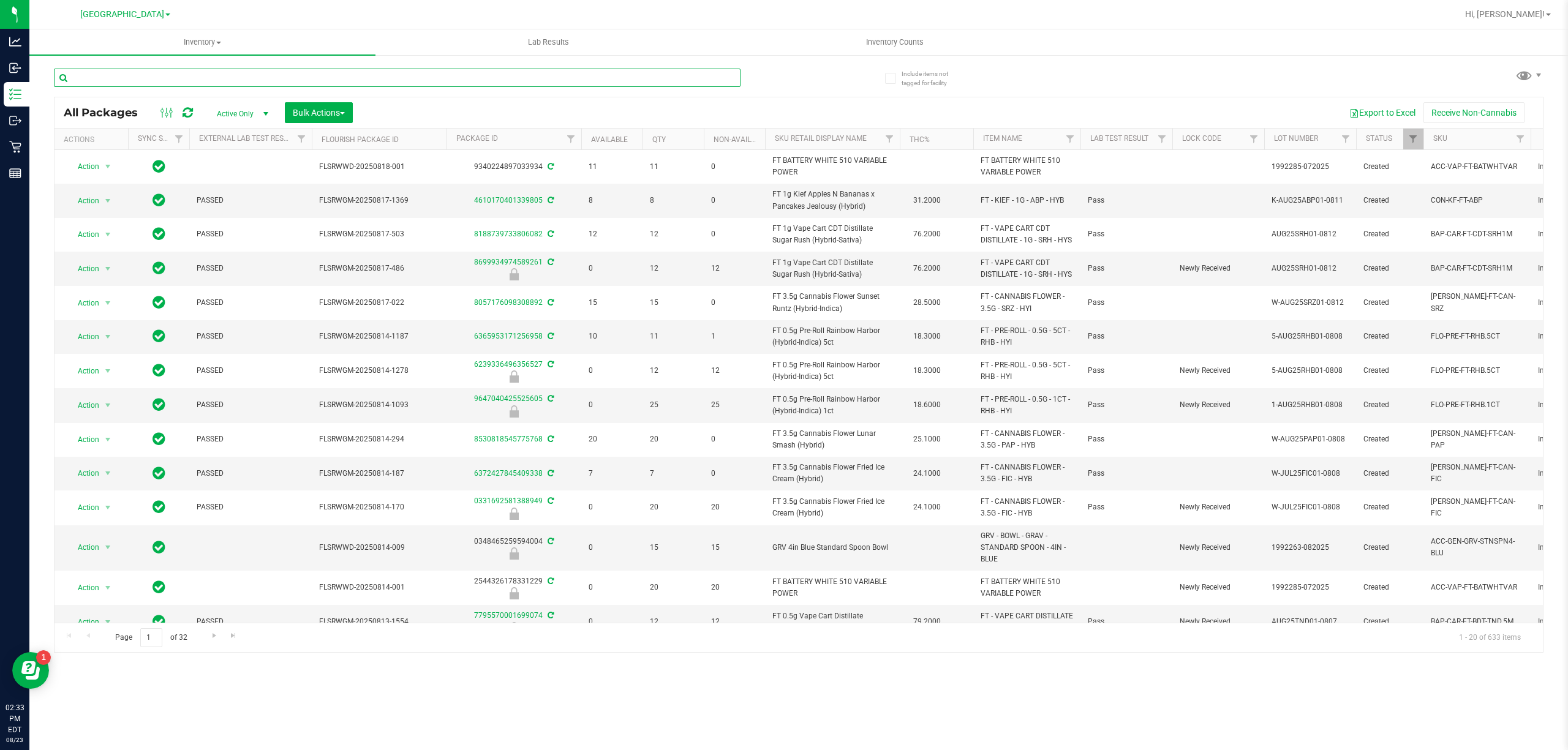
click at [201, 69] on input "text" at bounding box center [397, 78] width 686 height 18
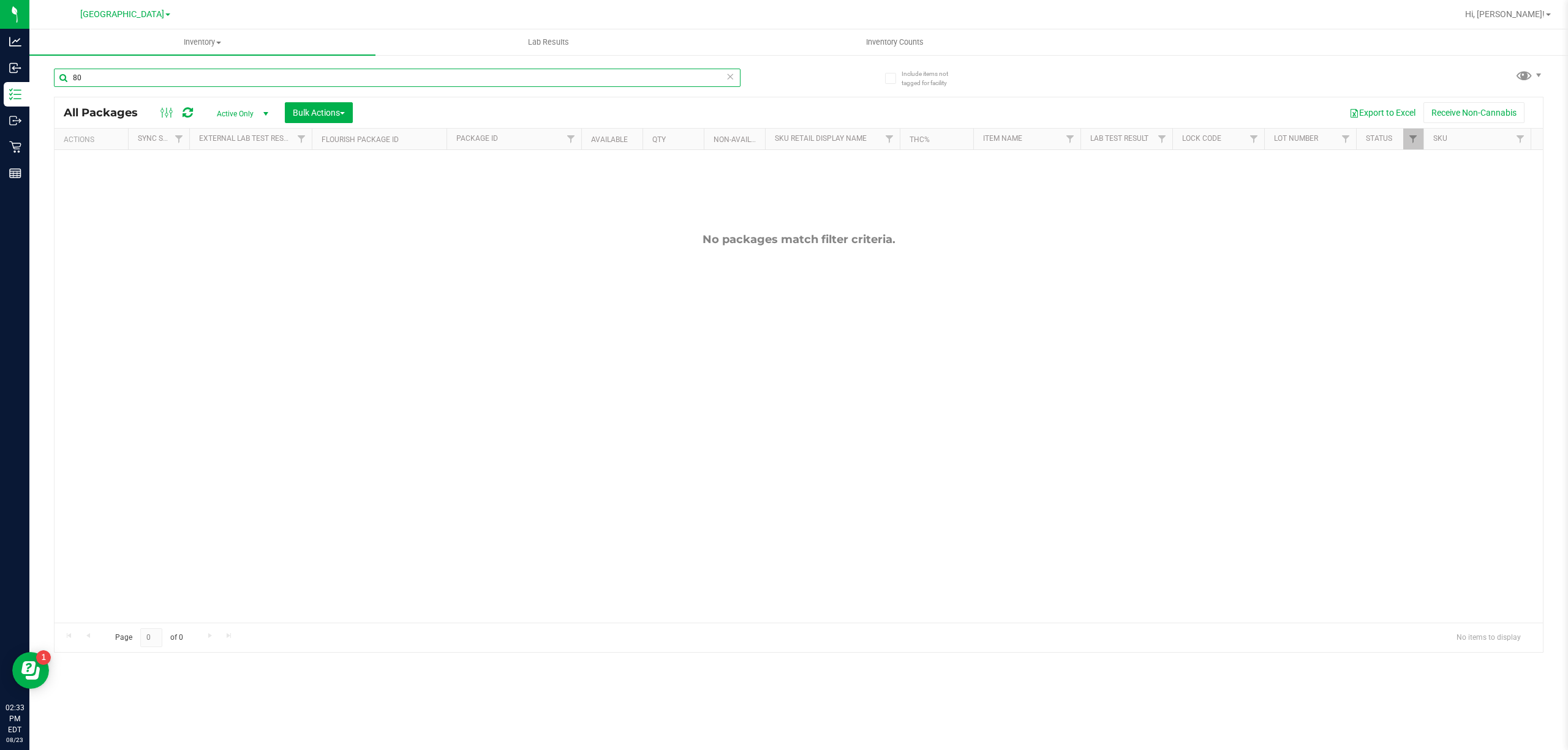
type input "8"
type input "r"
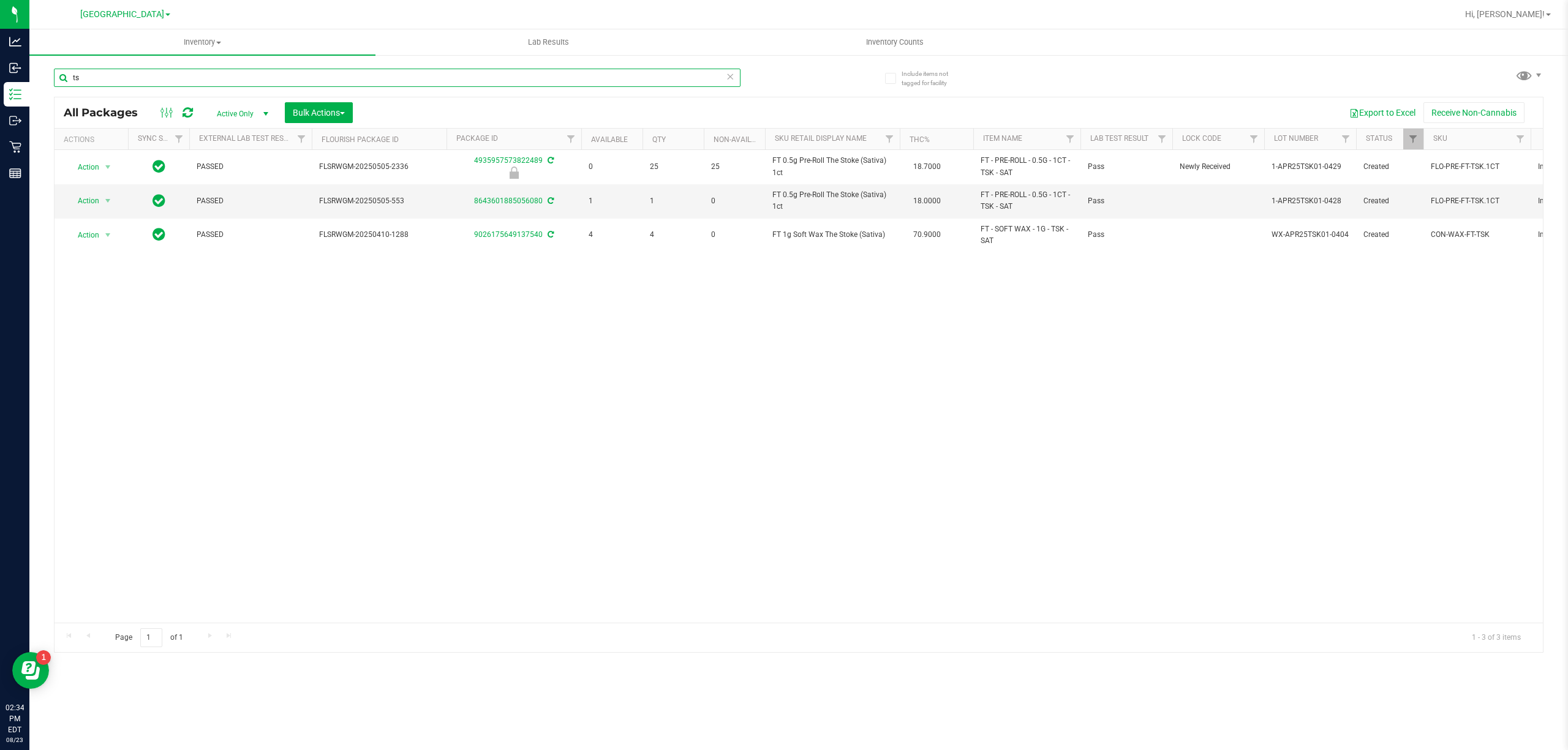
type input "t"
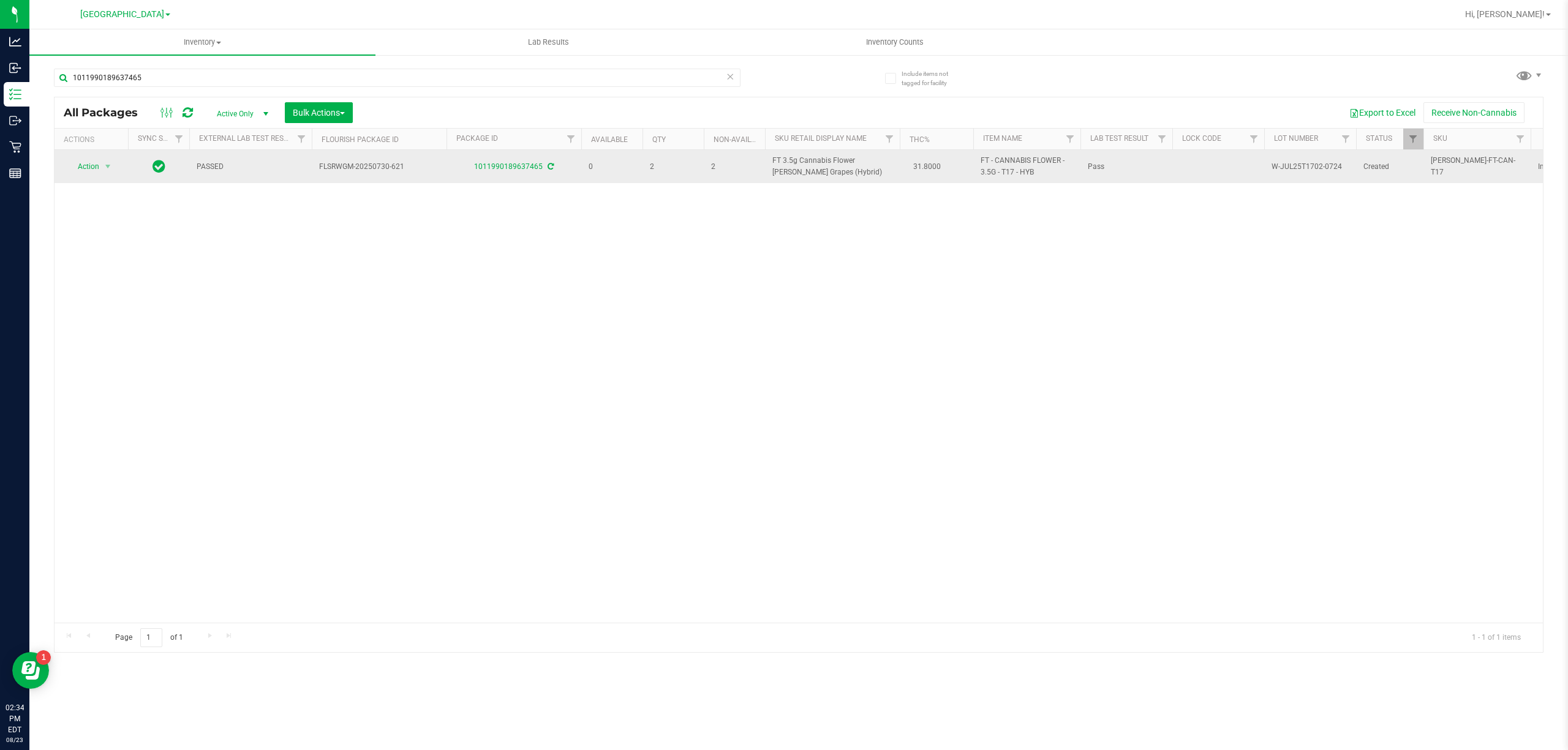
click at [836, 163] on span "FT 3.5g Cannabis Flower Gaspar's Grapes (Hybrid)" at bounding box center [832, 167] width 120 height 23
copy td "FT 3.5g Cannabis Flower Gaspar's Grapes (Hybrid)"
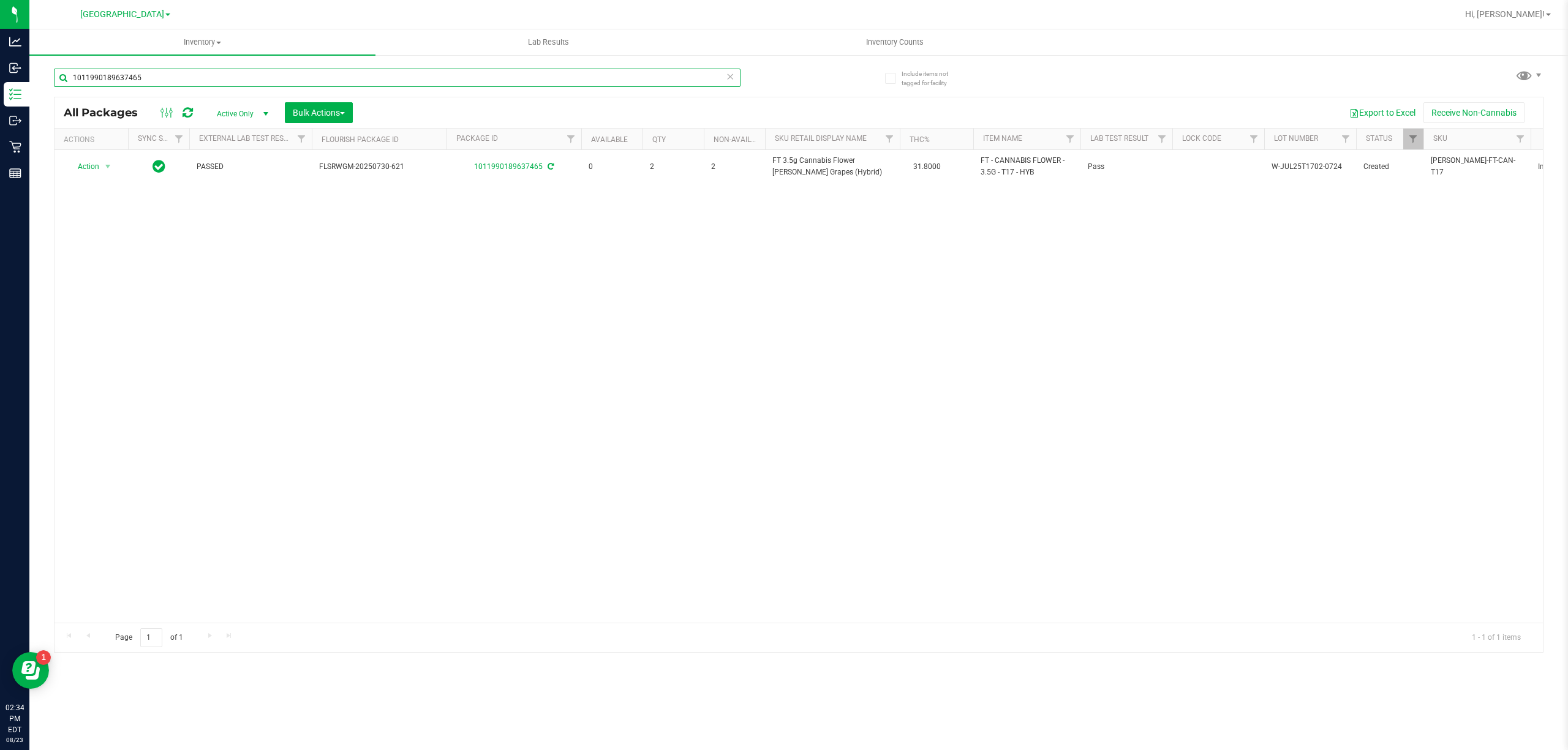
click at [551, 81] on input "1011990189637465" at bounding box center [397, 78] width 686 height 18
click at [551, 80] on input "1011990189637465" at bounding box center [397, 78] width 686 height 18
paste input "FT 3.5g Cannabis Flower Gaspar's Grapes (Hybrid)"
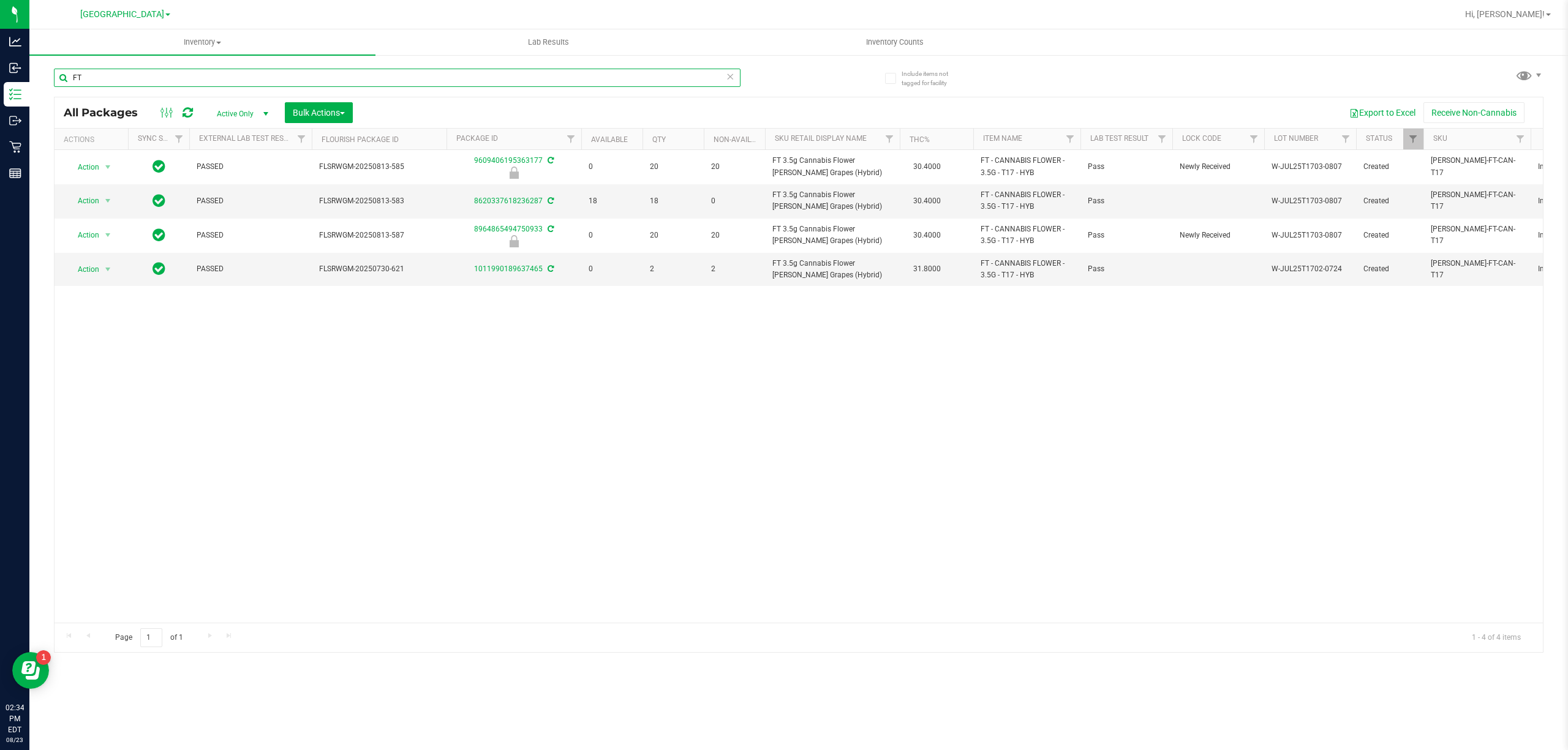
type input "F"
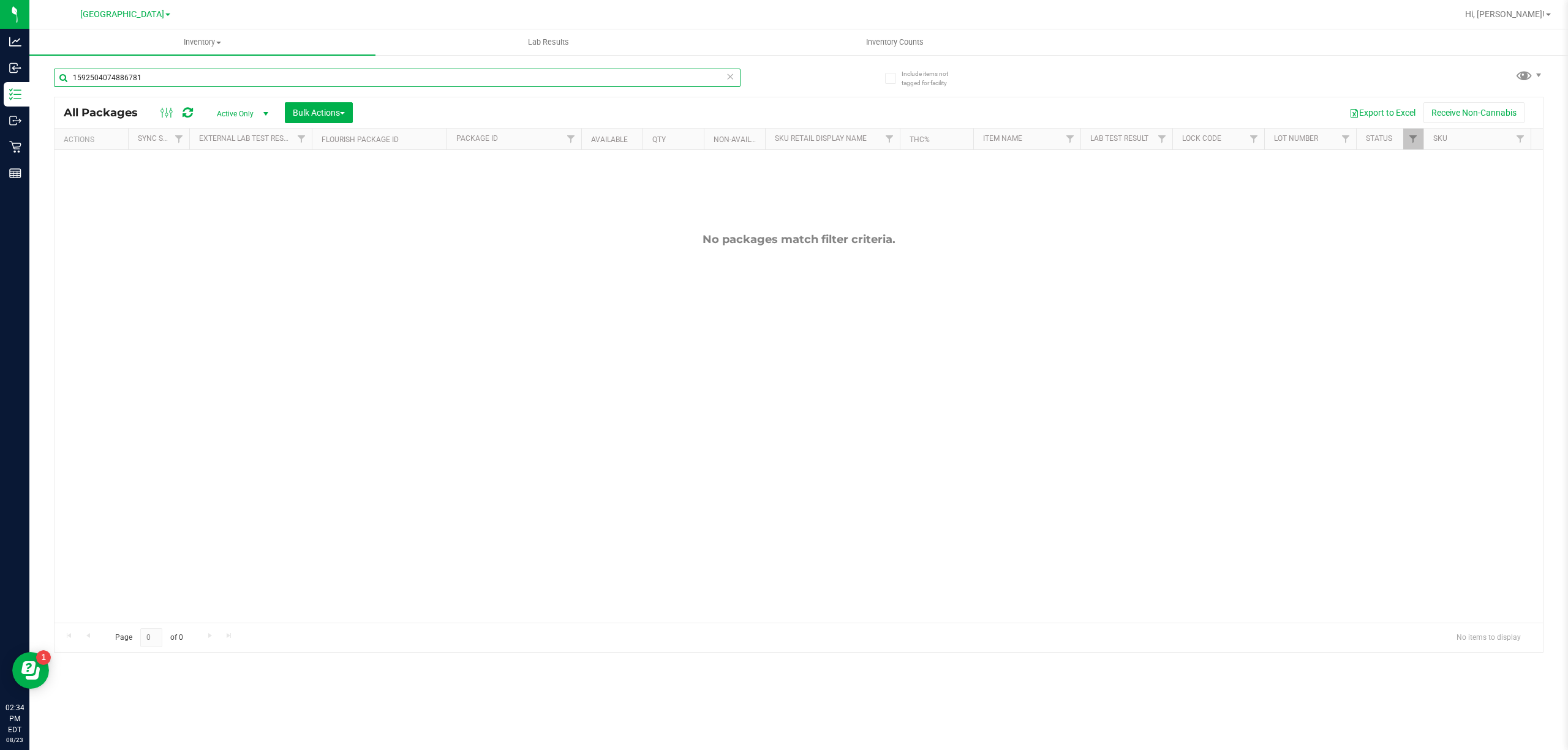
click at [370, 69] on input "1592504074886781" at bounding box center [397, 78] width 686 height 18
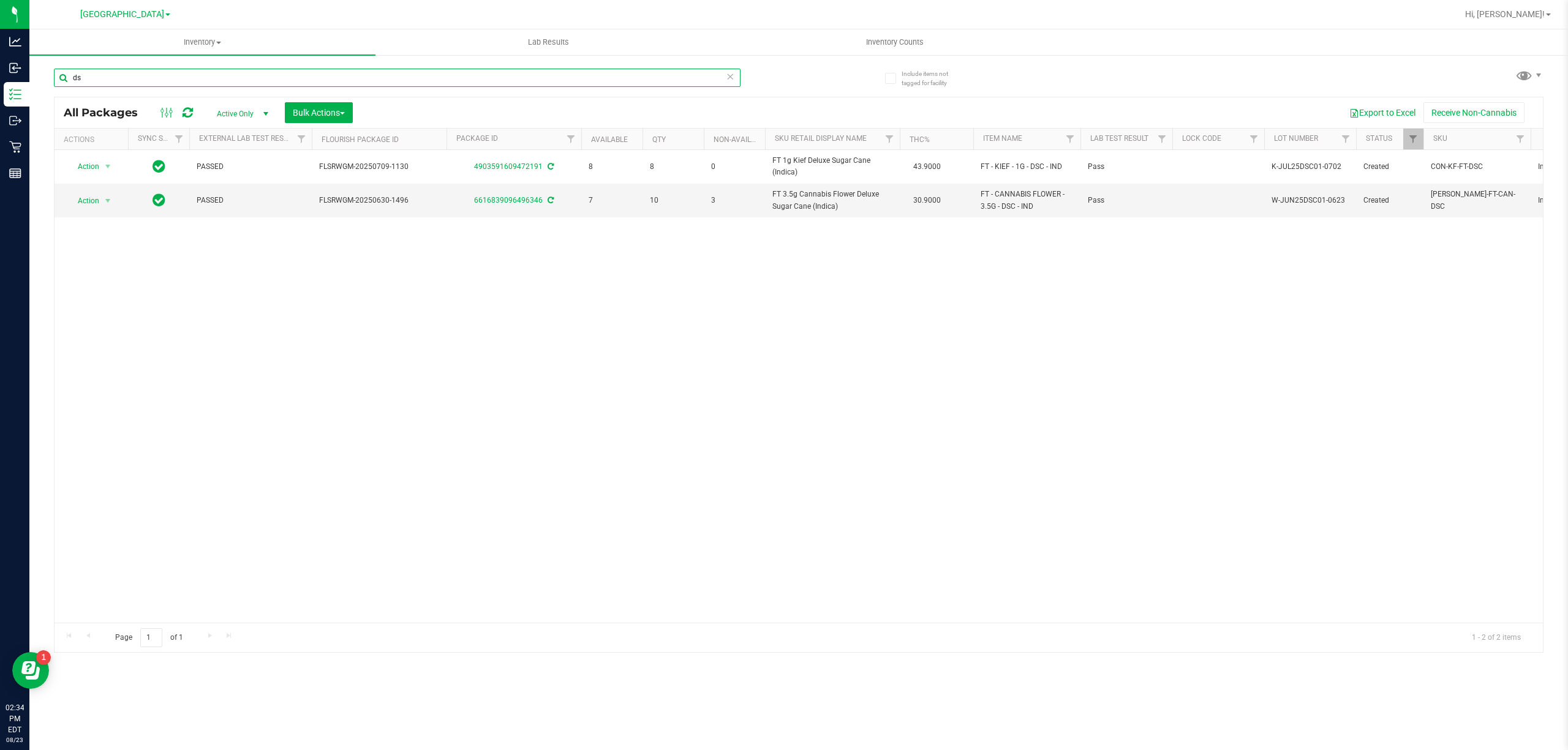
type input "d"
